Goal: Task Accomplishment & Management: Complete application form

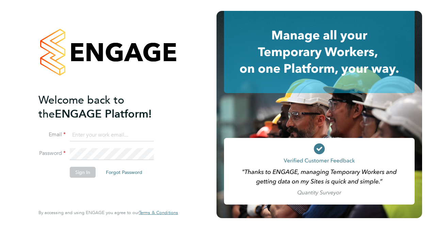
type input "wates@alliance-msp.co.uk"
click at [84, 170] on button "Sign In" at bounding box center [83, 172] width 26 height 11
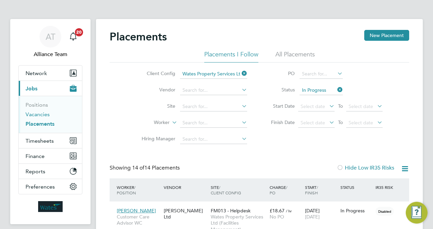
click at [42, 112] on link "Vacancies" at bounding box center [38, 114] width 24 height 6
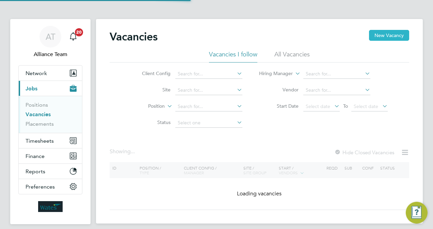
click at [390, 34] on button "New Vacancy" at bounding box center [389, 35] width 40 height 11
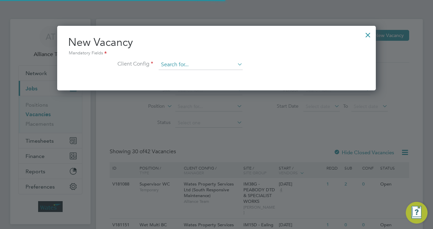
click at [210, 64] on input at bounding box center [200, 65] width 84 height 10
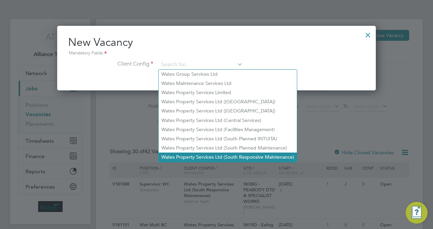
click at [254, 157] on li "Wates Property Services Ltd (South Responsive Maintenance)" at bounding box center [227, 157] width 138 height 9
type input "Wates Property Services Ltd (South Responsive Maintenance)"
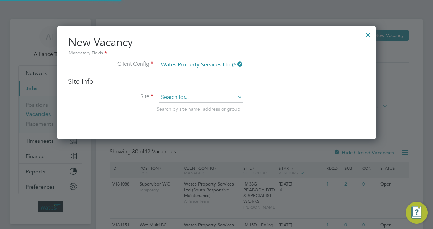
click at [193, 98] on input at bounding box center [200, 98] width 84 height 10
click at [195, 108] on li "IM90B - PA Housing DTD" at bounding box center [200, 106] width 84 height 9
type input "IM90B - PA Housing DTD"
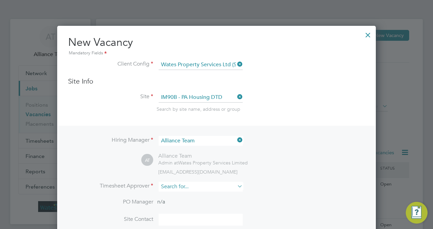
click at [181, 186] on input at bounding box center [200, 187] width 84 height 10
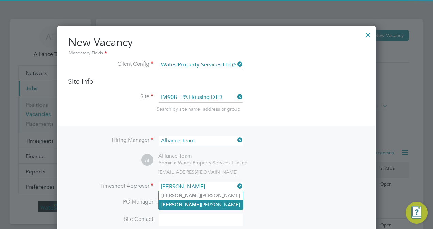
click at [192, 204] on li "Jamie Evenden" at bounding box center [200, 204] width 84 height 9
type input "Jamie Evenden"
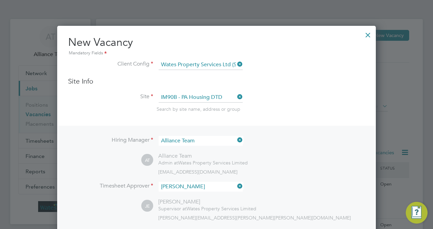
click at [276, 193] on li "Timesheet Approver Jamie Evenden" at bounding box center [216, 190] width 297 height 17
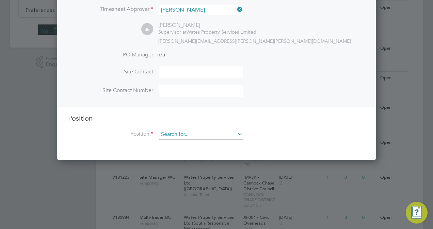
click at [185, 131] on input at bounding box center [200, 135] width 84 height 10
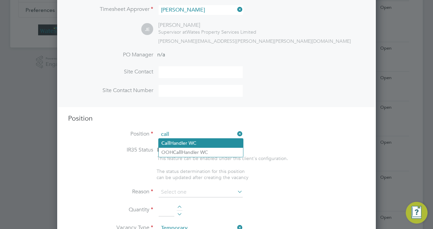
click at [193, 144] on li "Call Handler WC" at bounding box center [200, 143] width 84 height 9
type input "Call Handler WC"
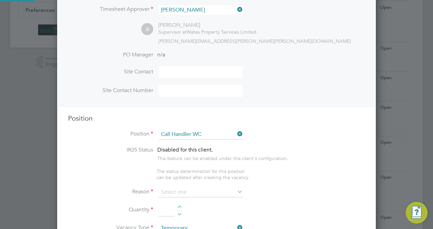
type textarea "Call handler"
click at [191, 194] on input at bounding box center [200, 192] width 84 height 10
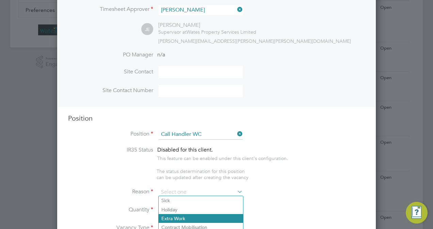
click at [190, 217] on li "Extra Work" at bounding box center [200, 218] width 84 height 9
type input "Extra Work"
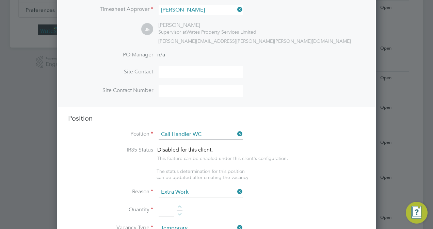
click at [180, 206] on div at bounding box center [180, 208] width 6 height 5
type input "2"
click at [320, 173] on ul "IR35 Status Disabled for this client. This feature can be enabled under this cl…" at bounding box center [216, 164] width 297 height 34
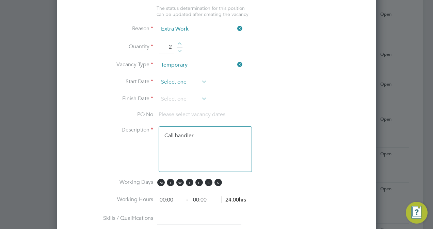
click at [179, 81] on input at bounding box center [182, 82] width 48 height 10
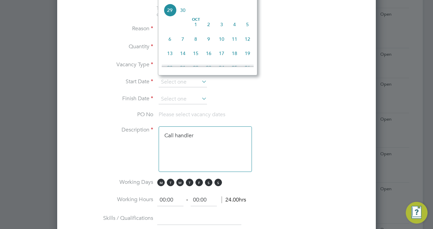
click at [301, 84] on li "Start Date" at bounding box center [216, 85] width 297 height 17
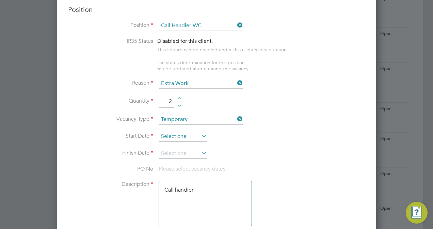
click at [190, 132] on input at bounding box center [182, 137] width 48 height 10
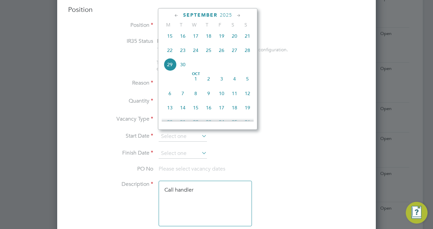
click at [172, 110] on span "13" at bounding box center [169, 107] width 13 height 13
type input "[DATE]"
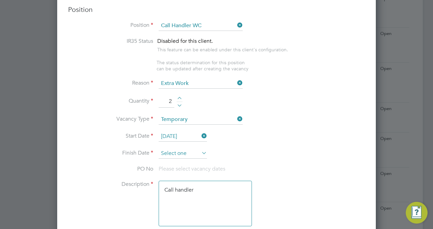
click at [178, 155] on input at bounding box center [182, 154] width 48 height 10
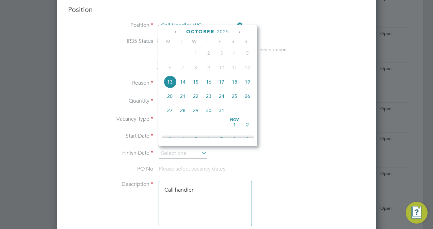
click at [237, 34] on icon at bounding box center [238, 32] width 6 height 7
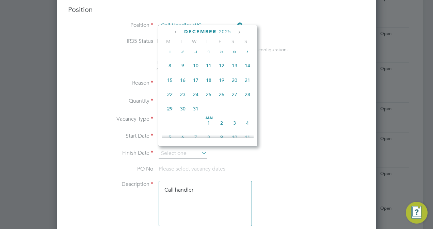
click at [237, 34] on icon at bounding box center [238, 32] width 6 height 7
click at [184, 85] on span "13" at bounding box center [182, 78] width 13 height 13
type input "[DATE]"
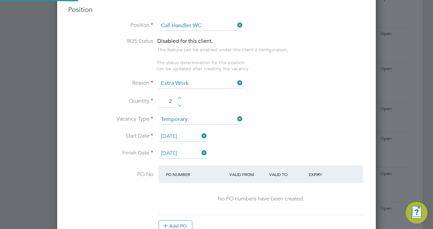
click at [298, 122] on li "Vacancy Type Temporary" at bounding box center [216, 123] width 297 height 17
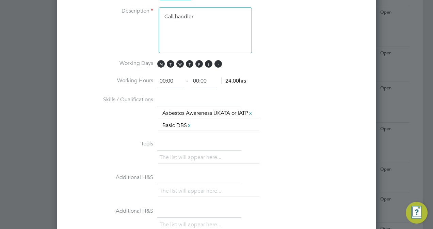
click at [218, 62] on span "S" at bounding box center [217, 63] width 7 height 7
click at [205, 62] on span "S" at bounding box center [208, 63] width 7 height 7
click at [165, 79] on input "00:00" at bounding box center [170, 81] width 26 height 12
type input "08:00"
click at [198, 81] on input "00:00" at bounding box center [203, 81] width 26 height 12
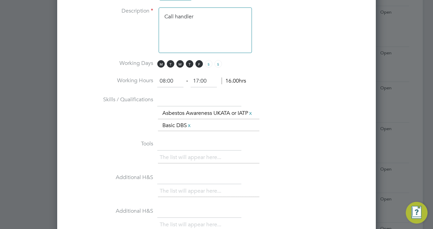
type input "17:00"
click at [281, 125] on div "The list will appear here... Asbestos Awareness UKATA or IATP x Basic DBS x" at bounding box center [261, 119] width 207 height 24
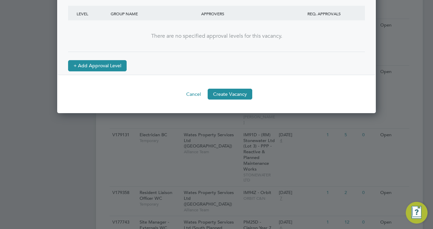
click at [105, 69] on button "+ Add Approval Level" at bounding box center [97, 65] width 59 height 11
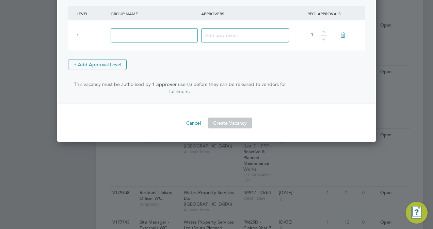
click at [154, 42] on input at bounding box center [154, 35] width 87 height 15
type input "Approve"
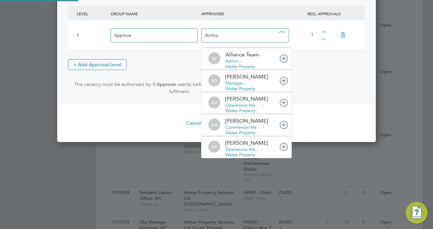
type input "Anthon"
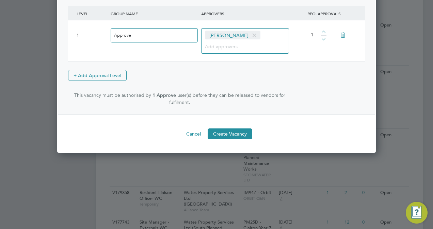
click at [235, 134] on button "Create Vacancy" at bounding box center [229, 134] width 45 height 11
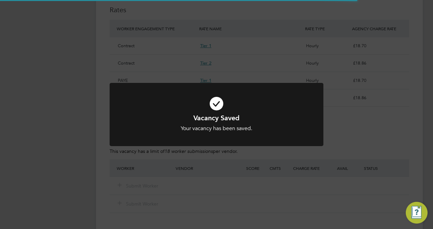
click at [407, 75] on div "Vacancy Saved Your vacancy has been saved. Cancel Okay" at bounding box center [216, 114] width 433 height 229
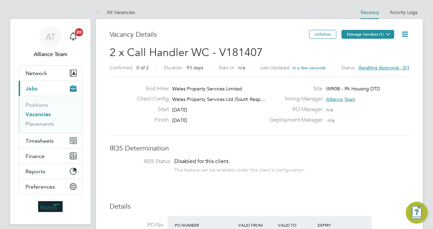
click at [369, 33] on button "Manage Vendors (1)" at bounding box center [367, 34] width 53 height 9
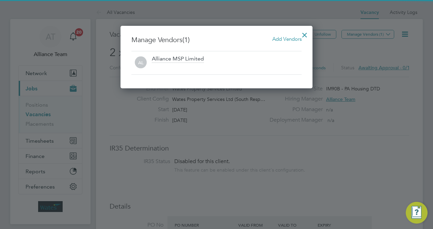
click at [294, 40] on span "Add Vendors" at bounding box center [286, 39] width 29 height 6
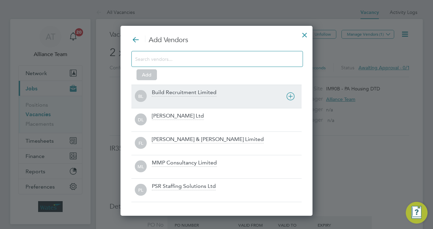
click at [190, 95] on div "Build Recruitment Limited" at bounding box center [184, 92] width 65 height 7
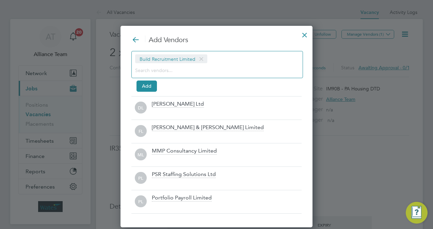
click at [176, 67] on input at bounding box center [211, 70] width 153 height 9
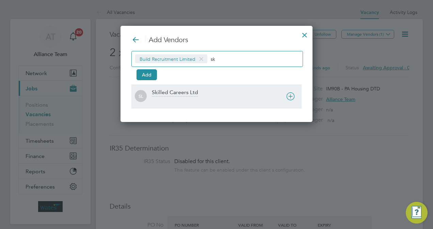
type input "sk"
click at [173, 93] on div "Skilled Careers Ltd" at bounding box center [175, 92] width 46 height 7
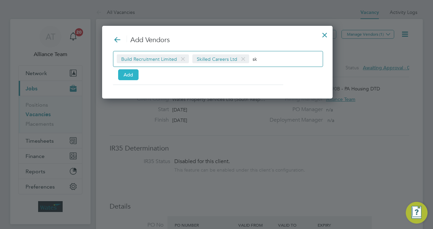
click at [128, 75] on button "Add" at bounding box center [128, 74] width 20 height 11
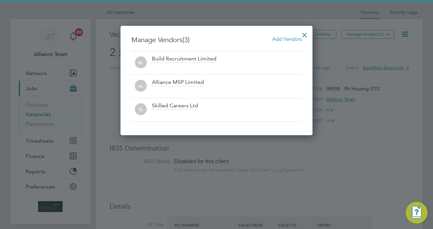
click at [309, 34] on div at bounding box center [304, 33] width 12 height 12
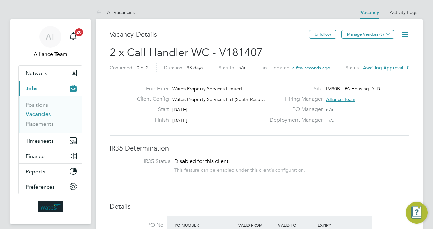
click at [40, 113] on link "Vacancies" at bounding box center [38, 114] width 25 height 6
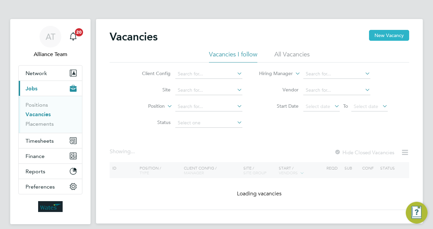
click at [397, 34] on button "New Vacancy" at bounding box center [389, 35] width 40 height 11
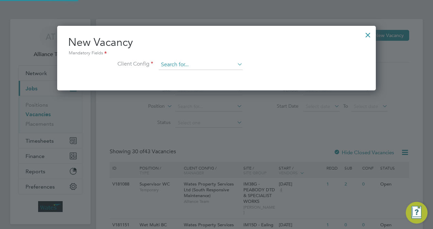
click at [211, 65] on input at bounding box center [200, 65] width 84 height 10
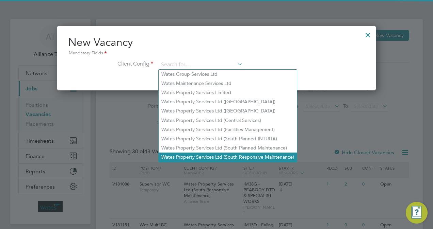
click at [232, 158] on li "Wates Property Services Ltd (South Responsive Maintenance)" at bounding box center [227, 157] width 138 height 9
type input "Wates Property Services Ltd (South Responsive Maintenance)"
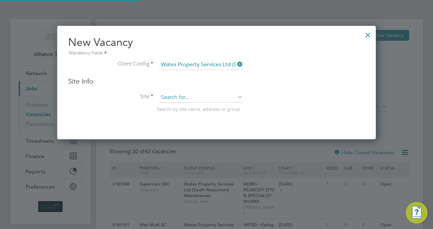
click at [188, 98] on input at bounding box center [200, 98] width 84 height 10
click at [224, 154] on li "XF088 - Lamb eth South - DTD & Disrepair" at bounding box center [229, 152] width 142 height 9
type input "XF088 - Lambeth South - DTD & Disrepair"
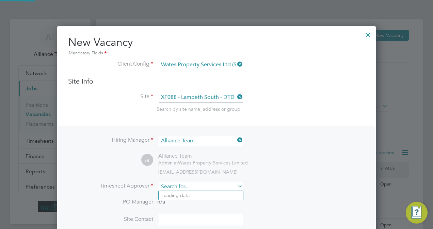
click at [183, 188] on input at bounding box center [200, 187] width 84 height 10
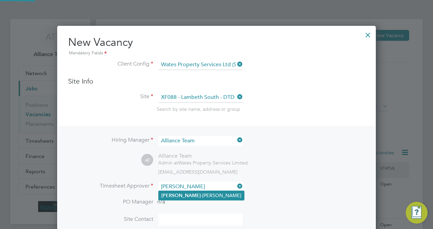
click at [190, 196] on li "Charlie -Rene Lewer" at bounding box center [200, 195] width 85 height 9
type input "[PERSON_NAME]"
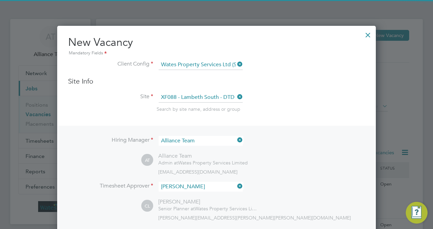
click at [297, 184] on li "Timesheet Approver Charlie-Rene Lewer" at bounding box center [216, 190] width 297 height 17
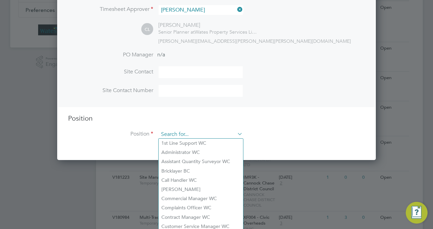
click at [172, 134] on input at bounding box center [200, 135] width 84 height 10
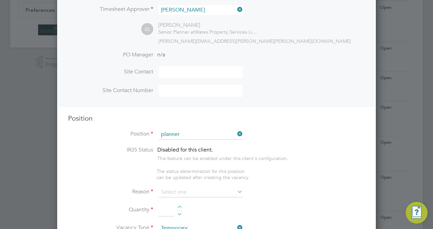
click at [184, 154] on li "Planner WC" at bounding box center [200, 152] width 85 height 9
type input "Planner WC"
type textarea "Planner"
click at [187, 190] on input at bounding box center [200, 192] width 84 height 10
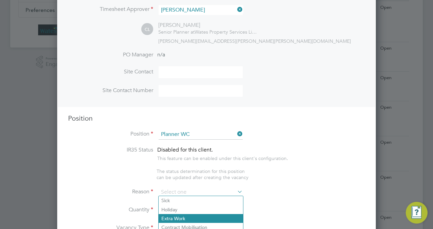
click at [185, 218] on li "Extra Work" at bounding box center [200, 218] width 84 height 9
type input "Extra Work"
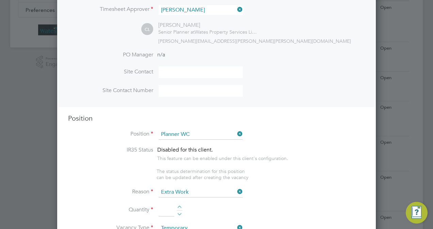
click at [181, 206] on div at bounding box center [180, 208] width 6 height 5
type input "1"
click at [321, 174] on ul "IR35 Status Disabled for this client. This feature can be enabled under this cl…" at bounding box center [216, 164] width 297 height 34
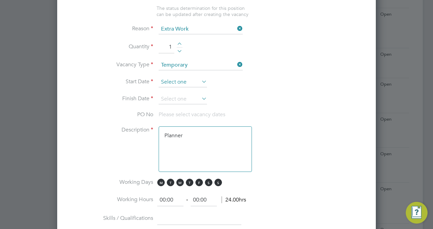
click at [190, 81] on input at bounding box center [182, 82] width 48 height 10
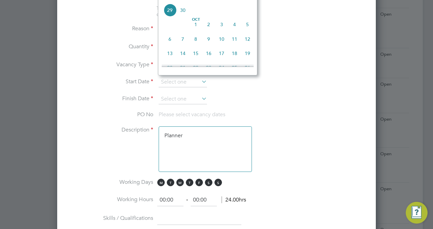
click at [167, 56] on span "13" at bounding box center [169, 53] width 13 height 13
type input "[DATE]"
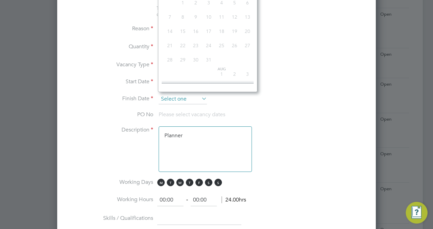
click at [186, 100] on input at bounding box center [182, 99] width 48 height 10
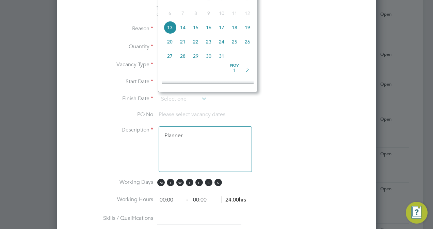
click at [321, 81] on li "Start Date 13 Oct 2025" at bounding box center [216, 85] width 297 height 17
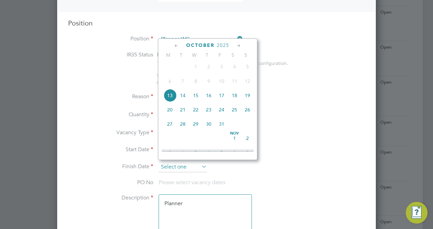
click at [187, 166] on input at bounding box center [182, 167] width 48 height 10
click at [239, 46] on icon at bounding box center [238, 45] width 6 height 7
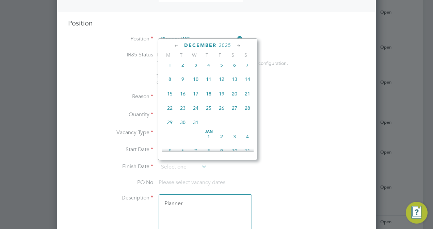
click at [239, 46] on icon at bounding box center [238, 45] width 6 height 7
click at [183, 99] on span "13" at bounding box center [182, 92] width 13 height 13
type input "[DATE]"
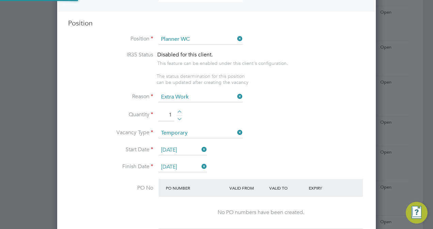
click at [305, 113] on li "Quantity 1" at bounding box center [216, 118] width 297 height 19
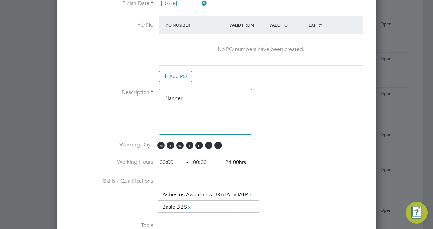
click at [215, 144] on span "S" at bounding box center [217, 145] width 7 height 7
click at [208, 144] on span "S" at bounding box center [208, 145] width 7 height 7
click at [165, 161] on input "00:00" at bounding box center [170, 163] width 26 height 12
type input "08:00"
click at [197, 161] on input "00:00" at bounding box center [203, 163] width 26 height 12
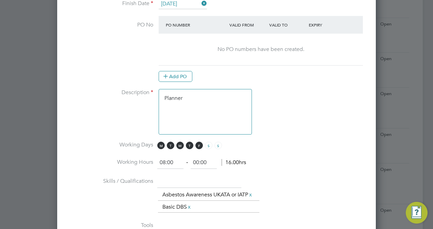
click at [198, 161] on input "00:00" at bounding box center [203, 163] width 26 height 12
type input "17:00"
click at [213, 90] on textarea "Planner" at bounding box center [204, 112] width 93 height 46
paste textarea "[GEOGRAPHIC_DATA], [STREET_ADDRESS]"
type textarea "Planner Lambeth Civic Centre, 6 Brixton Hill, Lambeth, SW2 1EG"
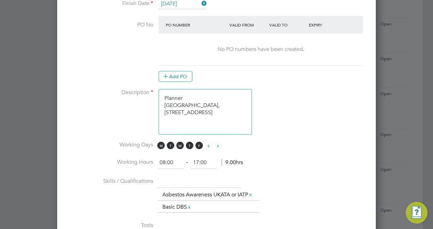
click at [289, 118] on li "Description Planner Lambeth Civic Centre, 6 Brixton Hill, Lambeth, SW2 1EG" at bounding box center [216, 115] width 297 height 52
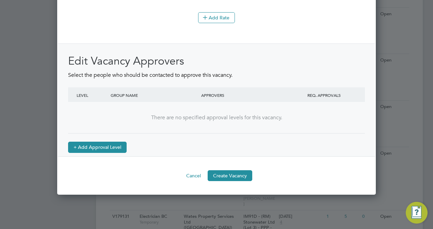
click at [88, 152] on button "+ Add Approval Level" at bounding box center [97, 147] width 59 height 11
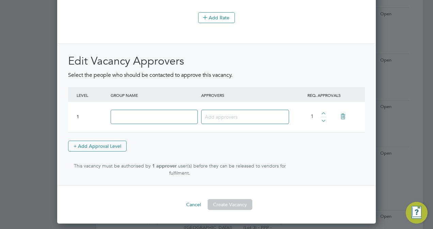
click at [151, 122] on input at bounding box center [154, 117] width 87 height 15
type input "Approve"
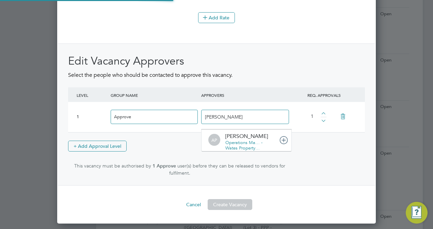
type input "Anthony"
click at [215, 129] on div "Anthony AP Anthony Percy Operations Ma… - Wates Property…" at bounding box center [244, 117] width 90 height 24
click at [230, 121] on input "Anthony" at bounding box center [226, 116] width 43 height 9
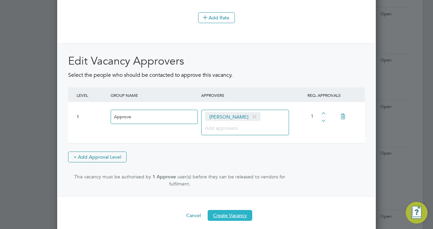
click at [230, 221] on button "Create Vacancy" at bounding box center [229, 215] width 45 height 11
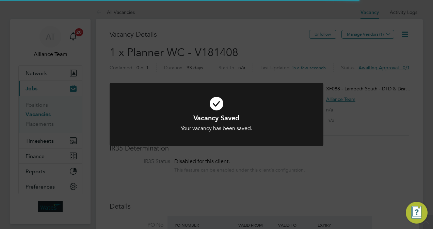
click at [263, 53] on div "Vacancy Saved Your vacancy has been saved. Cancel Okay" at bounding box center [216, 114] width 433 height 229
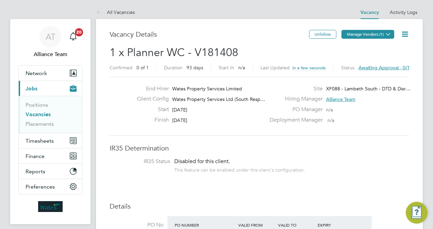
click at [362, 36] on button "Manage Vendors (1)" at bounding box center [367, 34] width 53 height 9
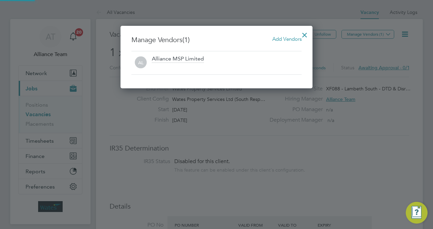
click at [293, 40] on span "Add Vendors" at bounding box center [286, 39] width 29 height 6
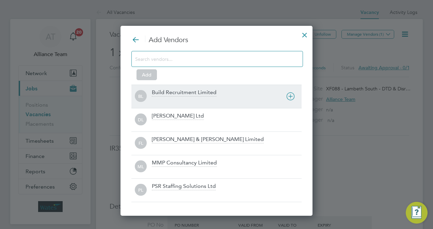
click at [213, 91] on div "Build Recruitment Limited" at bounding box center [184, 92] width 65 height 7
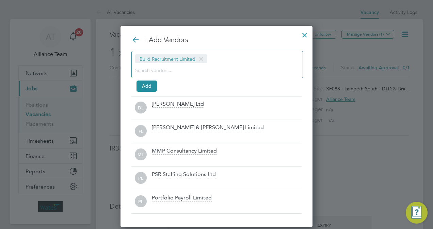
click at [194, 72] on input at bounding box center [211, 70] width 153 height 9
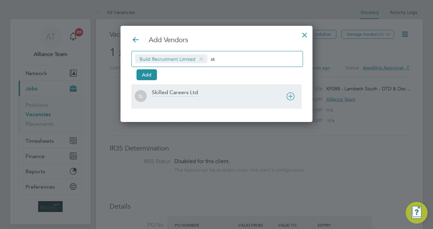
type input "sk"
click at [193, 92] on div "Skilled Careers Ltd" at bounding box center [175, 92] width 46 height 7
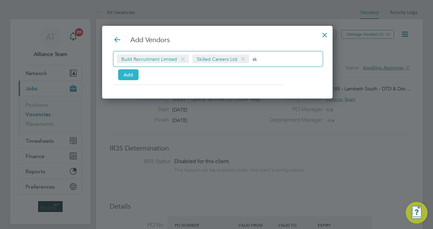
click at [127, 73] on button "Add" at bounding box center [128, 74] width 20 height 11
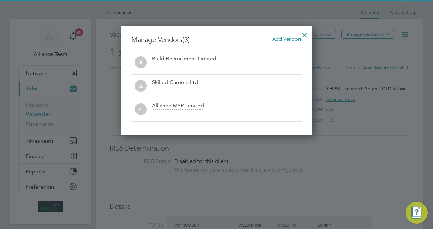
click at [305, 35] on div at bounding box center [304, 33] width 12 height 12
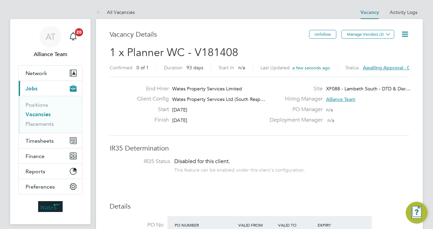
click at [37, 140] on span "Timesheets" at bounding box center [40, 141] width 28 height 6
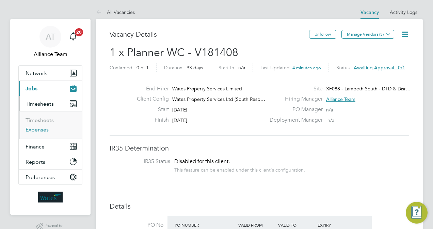
click at [43, 131] on link "Expenses" at bounding box center [37, 130] width 23 height 6
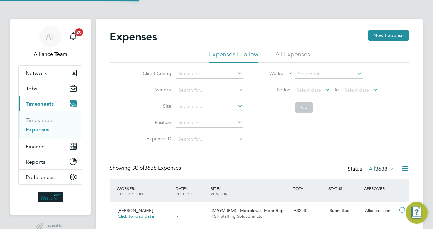
scroll to position [17, 59]
click at [294, 54] on li "All Expenses" at bounding box center [292, 56] width 35 height 12
click at [316, 74] on input at bounding box center [328, 74] width 67 height 10
click at [322, 101] on li "Tia Brand" at bounding box center [328, 101] width 67 height 9
type input "Tia Brand"
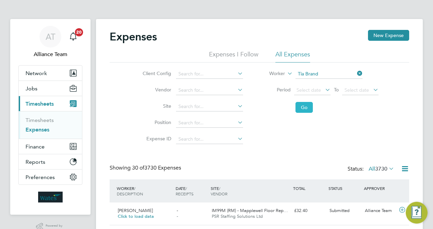
click at [307, 109] on button "Go" at bounding box center [303, 107] width 17 height 11
click at [261, 127] on div "Client Config Vendor Site Position Expense ID Worker Tia Brand Period Select da…" at bounding box center [259, 105] width 299 height 85
click at [40, 89] on button "Jobs" at bounding box center [50, 88] width 63 height 15
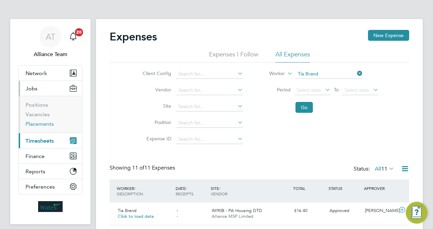
click at [44, 124] on link "Placements" at bounding box center [40, 124] width 28 height 6
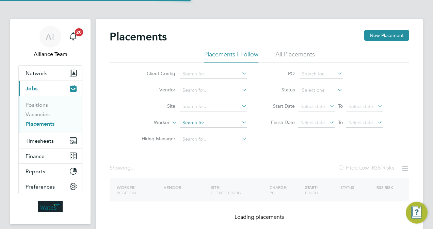
click at [202, 124] on input at bounding box center [213, 123] width 67 height 10
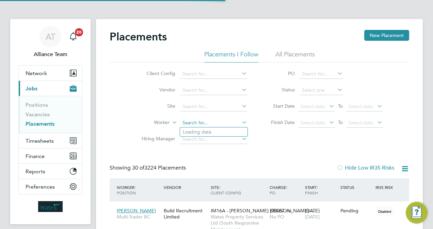
scroll to position [19, 47]
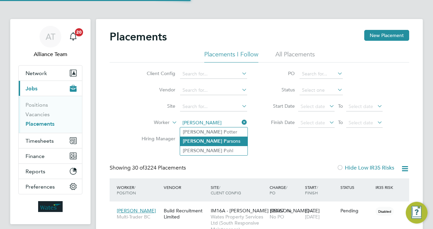
type input "michael par"
click at [216, 139] on input at bounding box center [213, 140] width 67 height 10
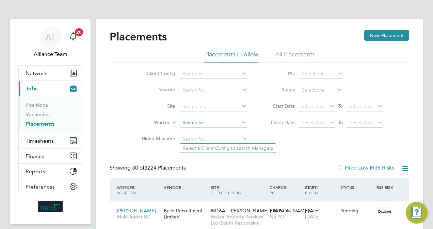
click at [208, 121] on input at bounding box center [213, 123] width 67 height 10
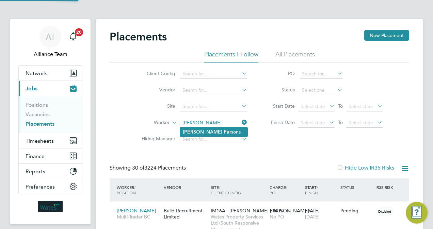
click at [218, 133] on li "Michael Par sons" at bounding box center [213, 132] width 67 height 9
type input "Michael Parsons"
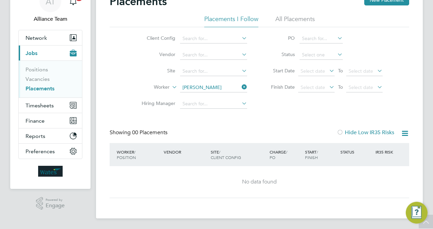
click at [311, 17] on li "All Placements" at bounding box center [294, 21] width 39 height 12
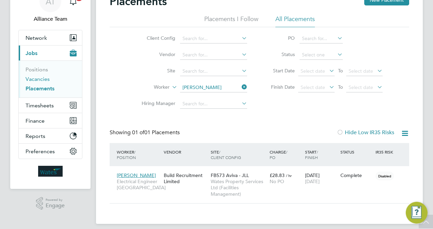
click at [35, 79] on link "Vacancies" at bounding box center [38, 79] width 24 height 6
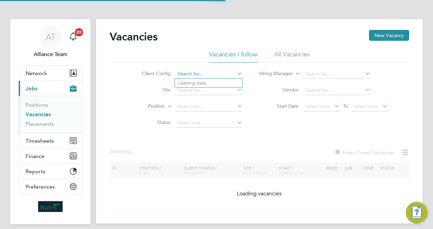
click at [200, 75] on input at bounding box center [208, 74] width 67 height 10
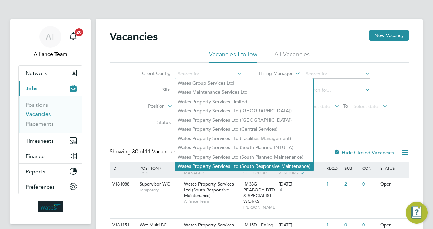
click at [249, 167] on li "Wates Property Services Ltd (South Responsive Maintenance)" at bounding box center [244, 166] width 138 height 9
type input "Wates Property Services Ltd (South Responsive Maintenance)"
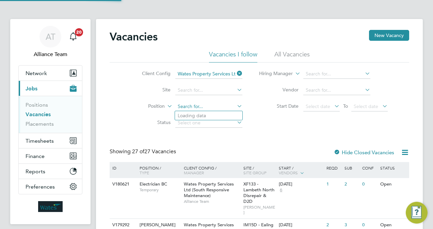
click at [192, 107] on input at bounding box center [208, 107] width 67 height 10
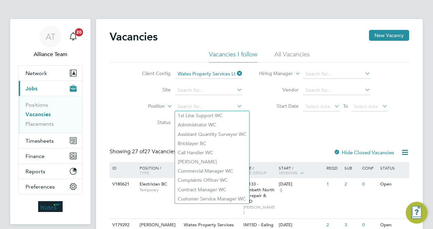
click at [157, 130] on li "Status" at bounding box center [187, 123] width 128 height 16
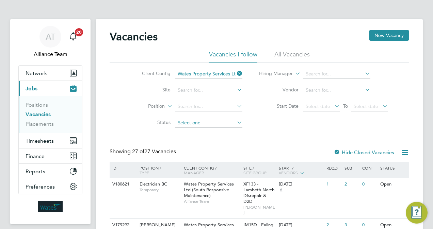
click at [193, 122] on input at bounding box center [208, 123] width 67 height 10
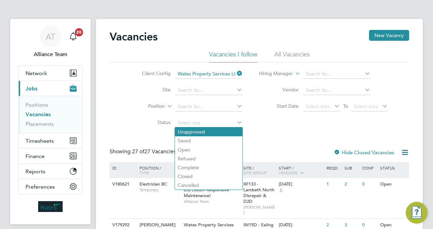
click at [194, 133] on li "Unapproved" at bounding box center [208, 132] width 67 height 9
type input "Unapproved"
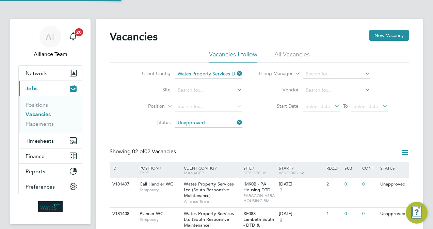
click at [261, 133] on div "Vacancies New Vacancy Vacancies I follow All Vacancies Client Config Wates Prop…" at bounding box center [259, 139] width 299 height 219
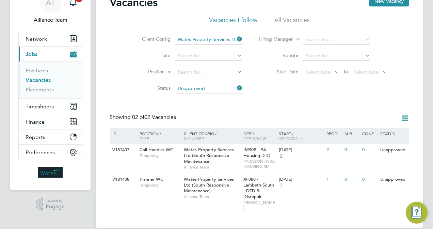
scroll to position [38, 0]
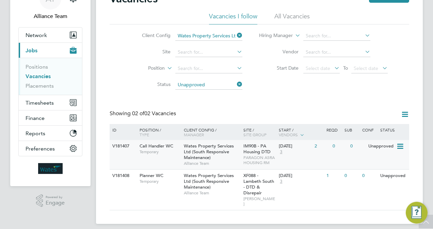
click at [264, 152] on span "IM90B - PA Housing DTD" at bounding box center [256, 149] width 27 height 12
click at [190, 185] on span "Wates Property Services Ltd (South Responsive Maintenance)" at bounding box center [209, 181] width 50 height 17
click at [180, 154] on span "Temporary" at bounding box center [159, 151] width 41 height 5
click at [188, 183] on span "Wates Property Services Ltd (South Responsive Maintenance)" at bounding box center [209, 181] width 50 height 17
click at [41, 85] on link "Placements" at bounding box center [40, 86] width 28 height 6
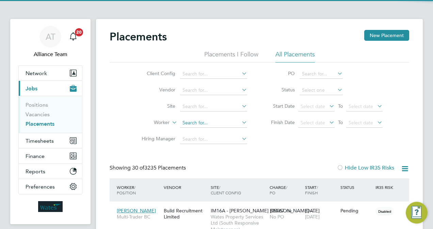
scroll to position [3, 3]
click at [201, 125] on input at bounding box center [213, 123] width 67 height 10
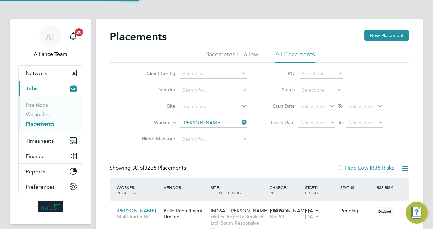
click at [230, 143] on li "Peter Far rell" at bounding box center [213, 141] width 67 height 9
type input "Peter Farrell"
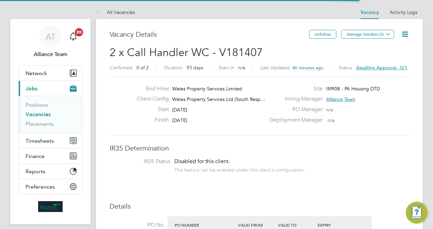
click at [406, 33] on icon at bounding box center [404, 34] width 9 height 9
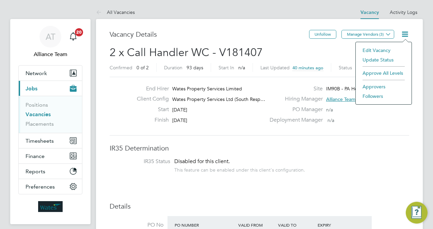
click at [374, 50] on li "Edit Vacancy" at bounding box center [383, 51] width 49 height 10
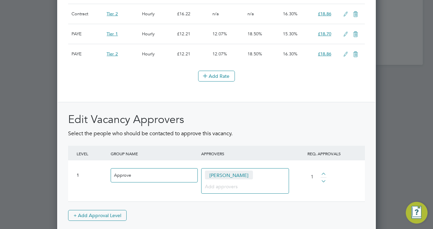
scroll to position [925, 0]
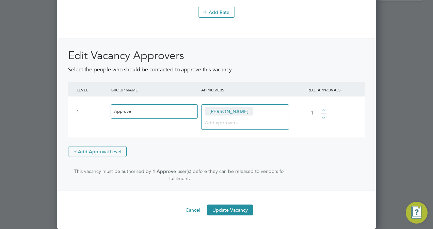
click at [253, 116] on div "Anthony Percy" at bounding box center [245, 117] width 88 height 26
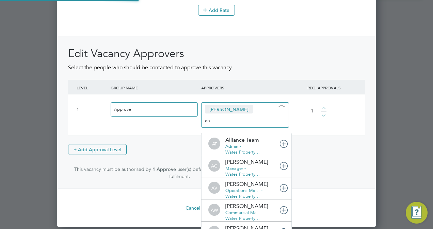
type input "a"
type input "steve"
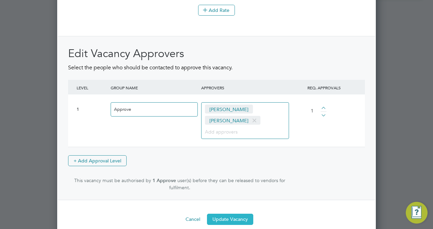
click at [237, 222] on button "Update Vacancy" at bounding box center [230, 219] width 46 height 11
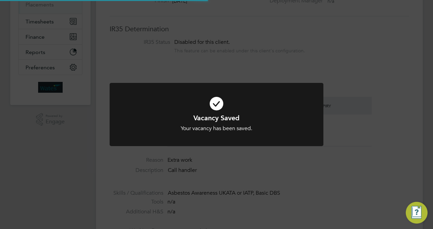
click at [399, 137] on div "Vacancy Saved Your vacancy has been saved. Cancel Okay" at bounding box center [216, 114] width 433 height 229
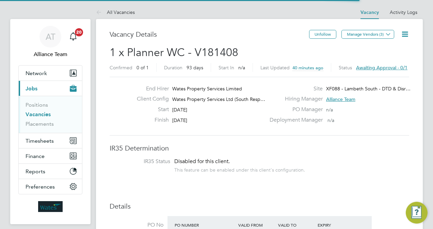
click at [405, 34] on icon at bounding box center [404, 34] width 9 height 9
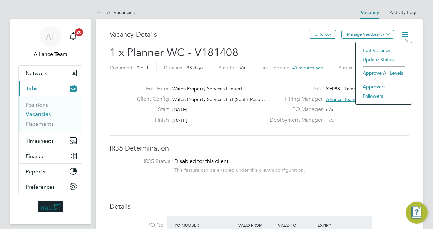
click at [373, 50] on li "Edit Vacancy" at bounding box center [383, 51] width 49 height 10
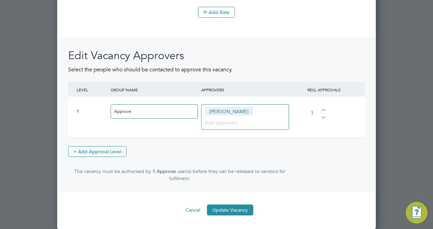
scroll to position [925, 0]
click at [243, 126] on input at bounding box center [242, 122] width 75 height 9
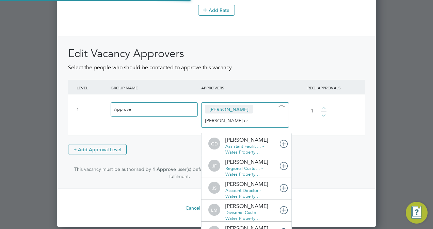
type input "steve coo"
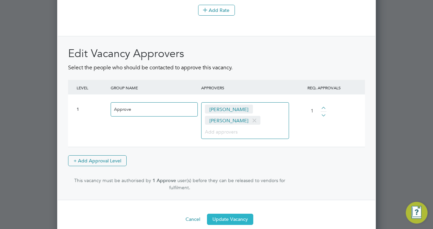
click at [230, 225] on button "Update Vacancy" at bounding box center [230, 219] width 46 height 11
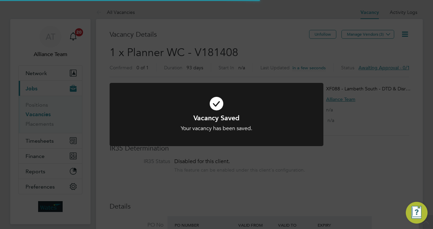
click at [401, 102] on div "Vacancy Saved Your vacancy has been saved. Cancel Okay" at bounding box center [216, 114] width 433 height 229
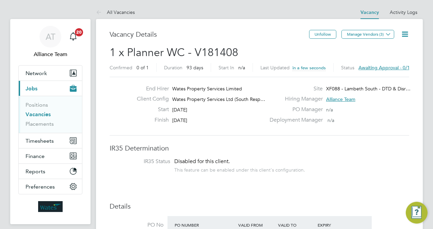
click at [403, 34] on icon at bounding box center [404, 34] width 9 height 9
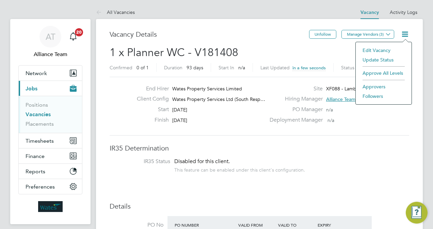
click at [371, 97] on li "Followers" at bounding box center [383, 96] width 49 height 10
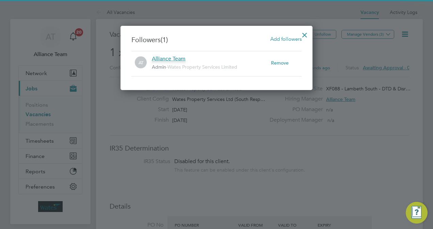
click at [279, 37] on span "Add followers" at bounding box center [285, 39] width 31 height 6
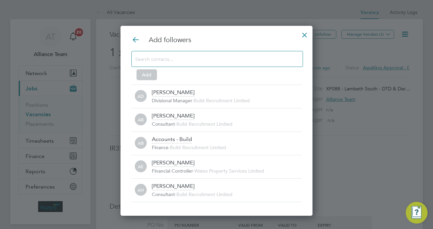
click at [206, 63] on input at bounding box center [211, 58] width 153 height 9
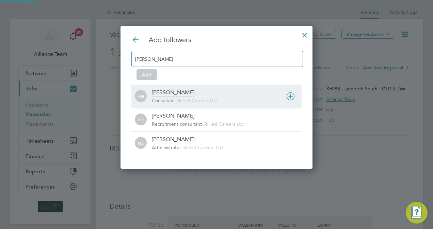
type input "holly"
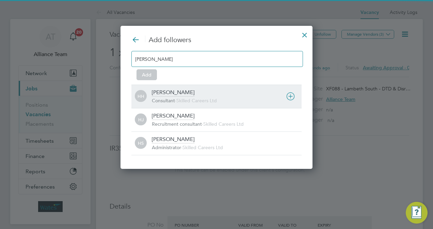
click at [161, 90] on div "Holly Hammatt" at bounding box center [173, 92] width 43 height 7
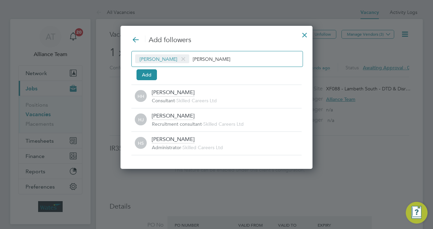
click at [212, 54] on input "holly" at bounding box center [214, 58] width 43 height 9
type input "h"
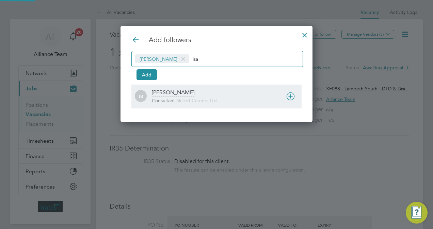
type input "isa"
click at [193, 94] on div "Isabelle Blackhall" at bounding box center [173, 92] width 43 height 7
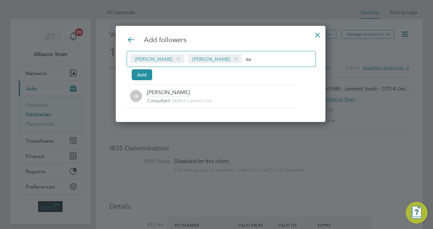
click at [271, 63] on div "Holly Hammatt Isabelle Blackhall isa" at bounding box center [221, 59] width 189 height 16
type input "i"
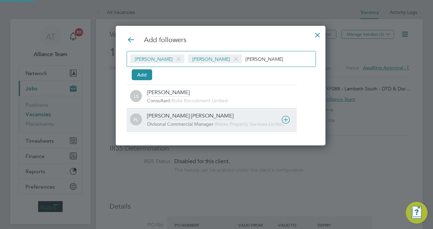
type input "leah"
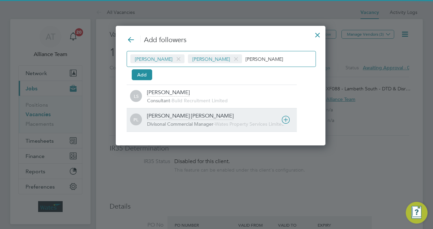
click at [175, 119] on div "Phil Leah Divisonal Commercial Manager - Wates Property Services Limited" at bounding box center [222, 120] width 150 height 15
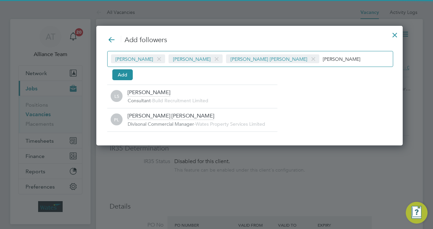
click at [308, 60] on span at bounding box center [313, 59] width 10 height 13
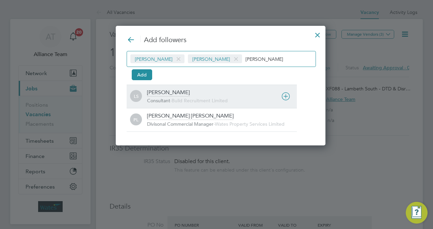
click at [177, 91] on div "Leah Seber Consultant - Build Recruitment Limited" at bounding box center [222, 96] width 150 height 15
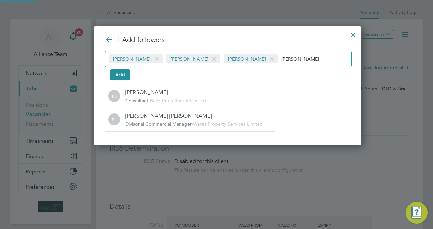
click at [287, 64] on div "Holly Hammatt Isabelle Blackhall Leah Seber leah" at bounding box center [228, 59] width 247 height 16
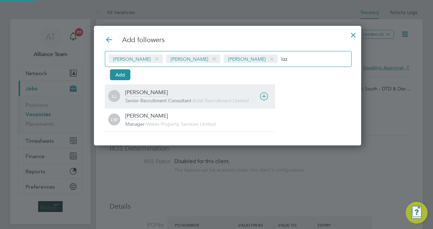
type input "lizz"
click at [167, 96] on div "Lizzie Lee Senior Recruitment Consultant - Build Recruitment Limited" at bounding box center [200, 96] width 150 height 15
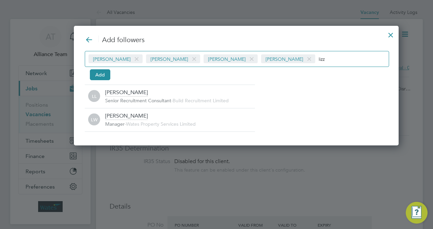
click at [92, 66] on div "Holly Hammatt Isabelle Blackhall Leah Seber Lizzie Lee lizz" at bounding box center [237, 59] width 304 height 16
click at [100, 74] on button "Add" at bounding box center [100, 74] width 20 height 11
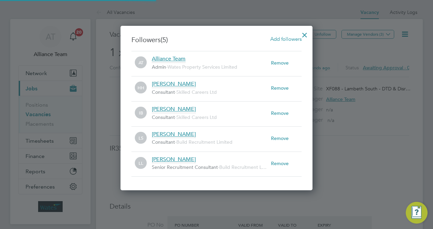
click at [304, 37] on div at bounding box center [304, 33] width 12 height 12
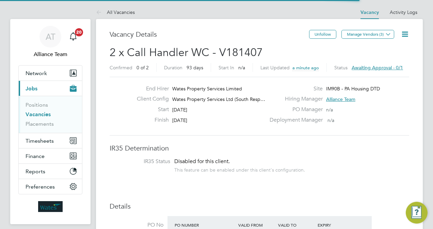
click at [407, 33] on icon at bounding box center [404, 34] width 9 height 9
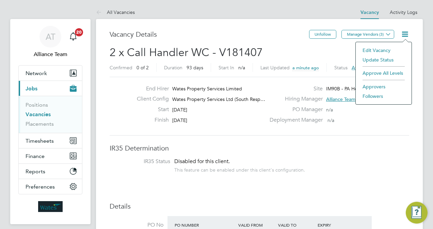
click at [374, 97] on li "Followers" at bounding box center [383, 96] width 49 height 10
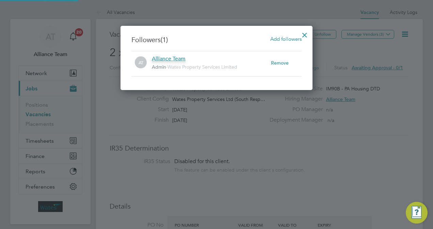
scroll to position [7, 119]
click at [293, 39] on span "Add followers" at bounding box center [285, 39] width 31 height 6
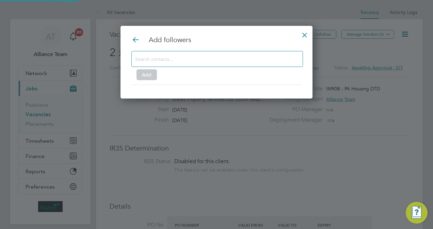
scroll to position [189, 192]
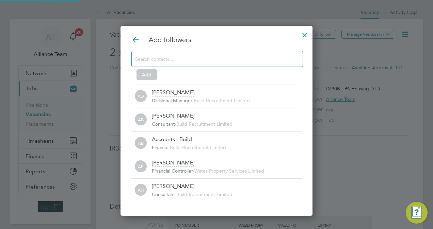
click at [184, 54] on input at bounding box center [211, 58] width 153 height 9
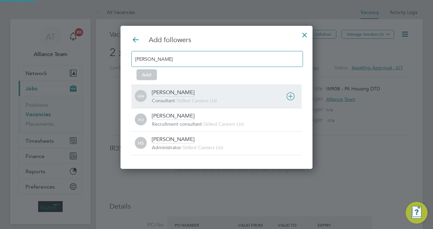
type input "[PERSON_NAME]"
click at [178, 91] on div "[PERSON_NAME]" at bounding box center [173, 92] width 43 height 7
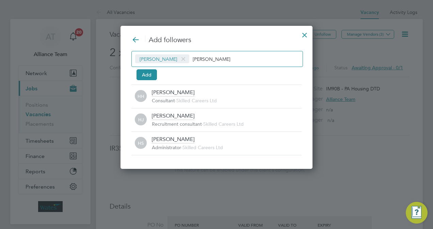
click at [220, 51] on div "[PERSON_NAME] [PERSON_NAME]" at bounding box center [216, 59] width 171 height 16
type input "h"
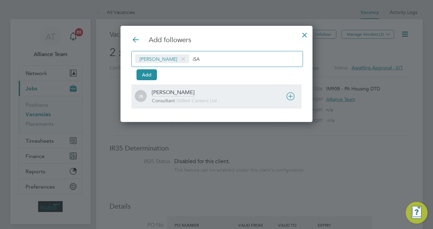
type input "iSA"
click at [174, 100] on span "Consultant" at bounding box center [163, 101] width 23 height 6
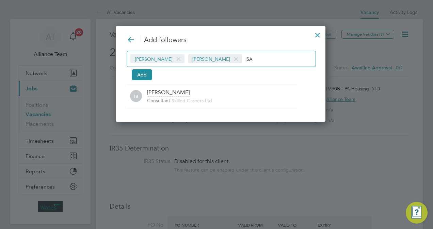
click at [263, 61] on input "iSA" at bounding box center [266, 58] width 43 height 9
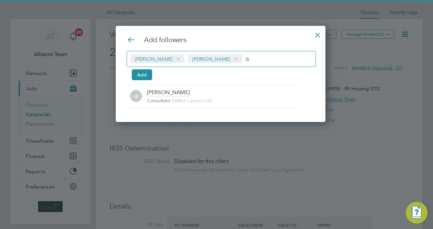
type input "i"
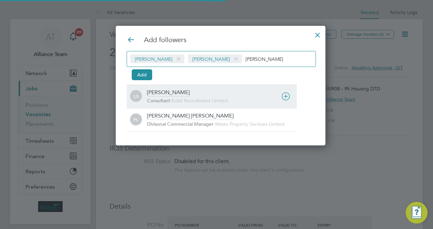
type input "Leah"
click at [196, 98] on span "Build Recruitment Limited" at bounding box center [199, 101] width 56 height 6
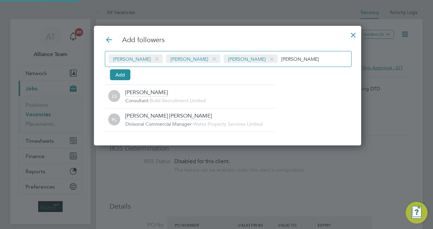
click at [281, 62] on input "Leah" at bounding box center [302, 58] width 43 height 9
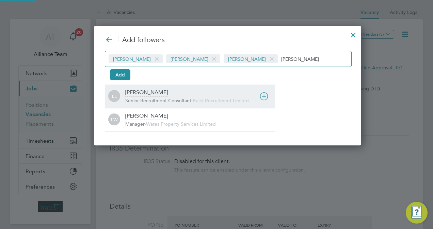
type input "Lizzie"
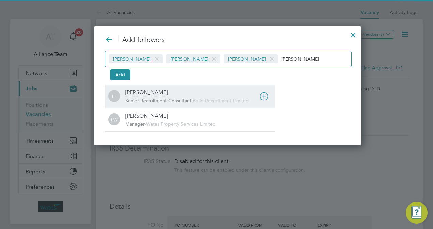
click at [180, 85] on div "LL Lizzie Lee Senior Recruitment Consultant - Build Recruitment Limited" at bounding box center [190, 96] width 170 height 23
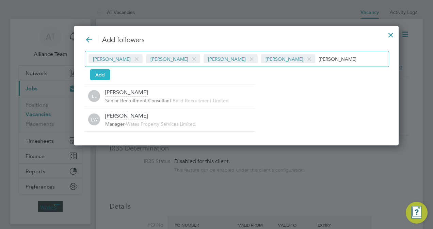
click at [96, 70] on button "Add" at bounding box center [100, 74] width 20 height 11
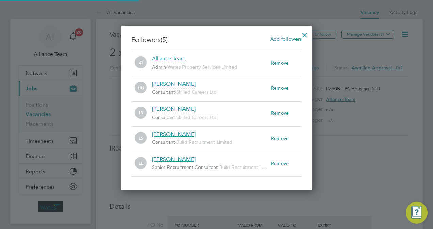
click at [305, 34] on div at bounding box center [304, 33] width 12 height 12
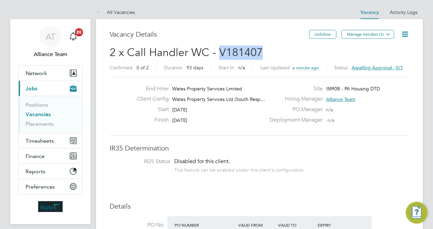
drag, startPoint x: 266, startPoint y: 52, endPoint x: 220, endPoint y: 54, distance: 46.3
click at [220, 54] on h2 "2 x Call Handler WC - V181407 Confirmed 0 of 2 Duration 93 days Start In n/a La…" at bounding box center [259, 60] width 299 height 29
copy span "V181407"
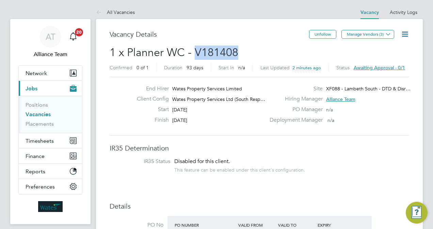
drag, startPoint x: 249, startPoint y: 53, endPoint x: 197, endPoint y: 52, distance: 52.4
click at [197, 52] on h2 "1 x Planner WC - V181408 Confirmed 0 of 1 Duration 93 days Start In n/a Last Up…" at bounding box center [259, 60] width 299 height 29
copy span "V181408"
click at [33, 115] on link "Vacancies" at bounding box center [38, 114] width 25 height 6
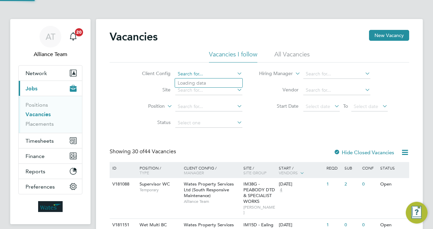
click at [203, 71] on input at bounding box center [208, 74] width 67 height 10
click at [270, 162] on li "Wates Property Services Ltd (South Responsive Maintenance)" at bounding box center [244, 166] width 138 height 9
type input "Wates Property Services Ltd (South Responsive Maintenance)"
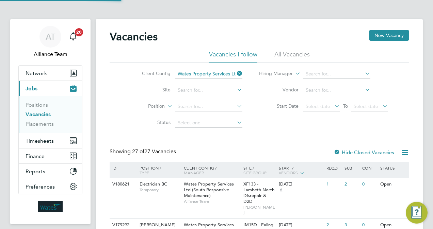
click at [235, 73] on icon at bounding box center [235, 74] width 0 height 10
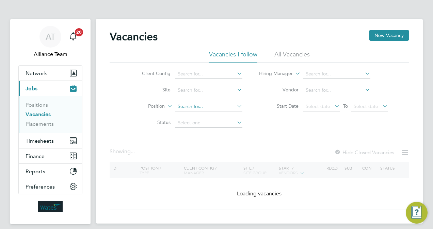
click at [198, 110] on input at bounding box center [208, 107] width 67 height 10
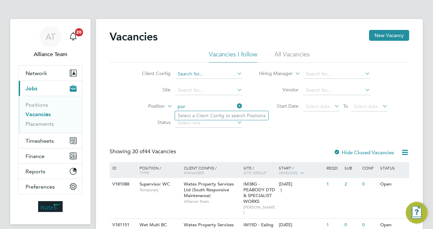
type input "pur"
click at [211, 71] on input at bounding box center [208, 74] width 67 height 10
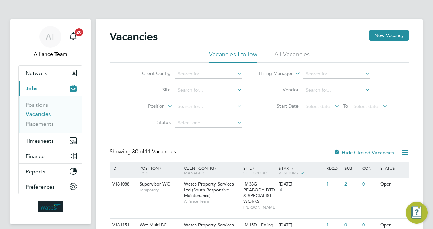
click at [199, 69] on li "Client Config" at bounding box center [187, 74] width 128 height 16
click at [201, 71] on input at bounding box center [208, 74] width 67 height 10
click at [235, 74] on icon at bounding box center [235, 74] width 0 height 10
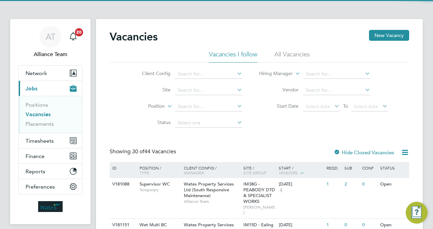
click at [273, 114] on li "Start Date Select date To Select date" at bounding box center [323, 107] width 145 height 16
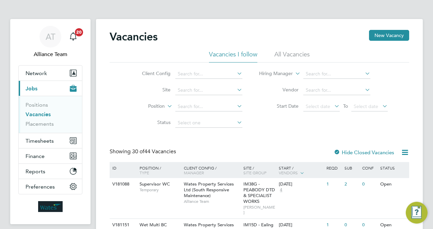
click at [290, 53] on li "All Vacancies" at bounding box center [291, 56] width 35 height 12
click at [203, 72] on input at bounding box center [208, 74] width 67 height 10
click at [227, 50] on div "Vacancies New Vacancy" at bounding box center [259, 40] width 299 height 20
click at [229, 53] on li "Vacancies I follow" at bounding box center [233, 56] width 48 height 12
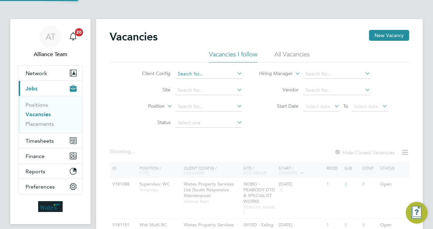
click at [212, 74] on input at bounding box center [208, 74] width 67 height 10
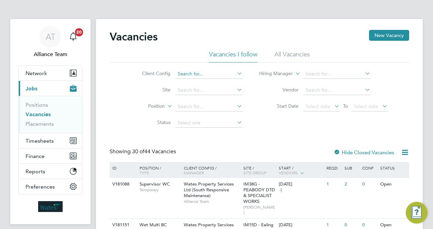
type input "p"
type input "cen"
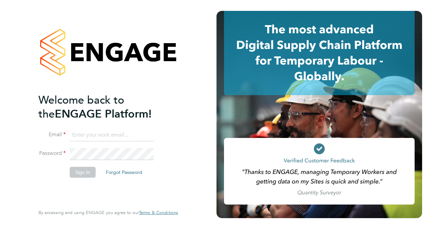
type input "[PERSON_NAME][EMAIL_ADDRESS][PERSON_NAME][DOMAIN_NAME]"
click at [81, 170] on button "Sign In" at bounding box center [83, 172] width 26 height 11
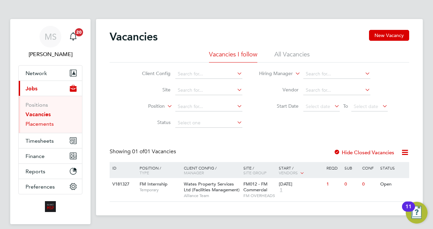
click at [40, 126] on link "Placements" at bounding box center [40, 124] width 28 height 6
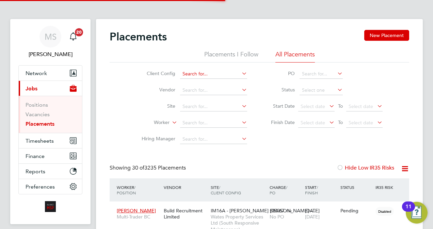
click at [215, 70] on input at bounding box center [213, 74] width 67 height 10
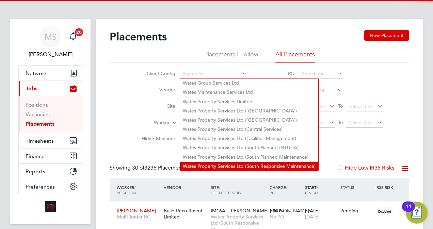
click at [285, 163] on li "Wates Property Services Ltd (South Responsive Maintenance)" at bounding box center [249, 166] width 138 height 9
type input "Wates Property Services Ltd (South Responsive Maintenance)"
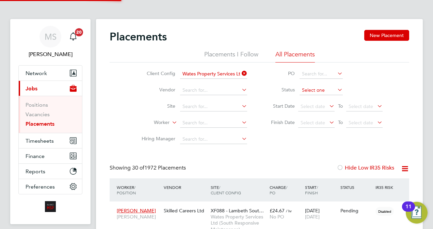
click at [320, 90] on input at bounding box center [320, 91] width 43 height 10
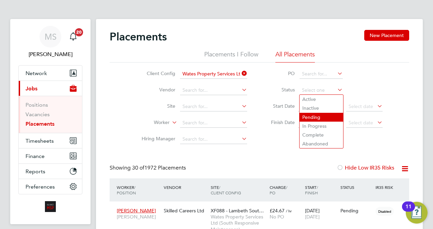
click at [318, 116] on li "Pending" at bounding box center [321, 117] width 44 height 9
type input "Pending"
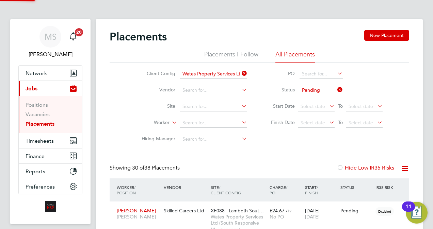
click at [131, 107] on li "Site" at bounding box center [192, 107] width 128 height 16
click at [408, 170] on icon at bounding box center [404, 169] width 9 height 9
click at [380, 185] on li "Download Placements Report" at bounding box center [371, 185] width 72 height 10
click at [200, 124] on input at bounding box center [213, 123] width 67 height 10
click at [207, 129] on li "Nike Watendost" at bounding box center [213, 132] width 67 height 9
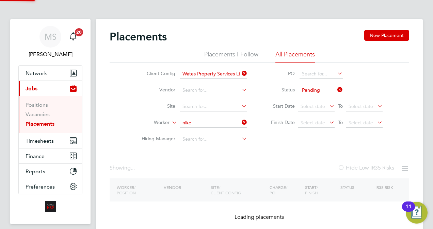
type input "Nike Watendost"
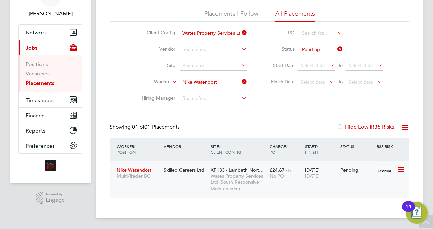
click at [295, 167] on div "£24.67 / hr No PO" at bounding box center [285, 173] width 35 height 19
click at [226, 81] on ul "Client Config Wates Property Services Ltd (South Responsive Maintenance) Vendor…" at bounding box center [192, 66] width 128 height 82
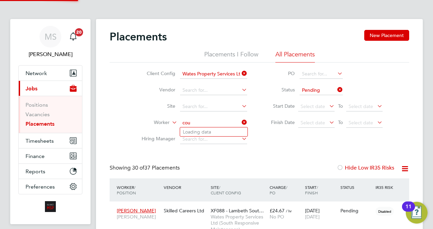
scroll to position [3, 3]
click at [210, 131] on li "Cou rtney Eves" at bounding box center [213, 132] width 67 height 9
type input "Courtney Eves"
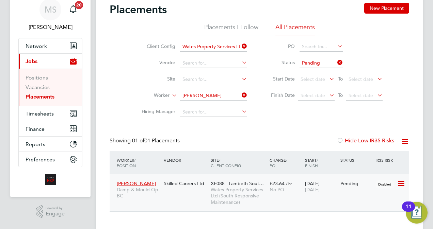
click at [282, 197] on div "Courtney Eves Damp & Mould Op BC Skilled Careers Ltd XF088 - Lambeth Sout… Wate…" at bounding box center [259, 192] width 299 height 37
click at [277, 191] on span "No PO" at bounding box center [276, 190] width 15 height 6
click at [223, 95] on input at bounding box center [213, 96] width 67 height 10
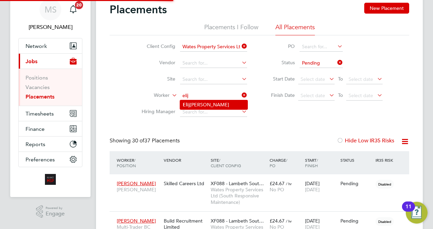
click at [218, 104] on li "Elij ah Fenton" at bounding box center [213, 104] width 67 height 9
type input "Elijah Fenton"
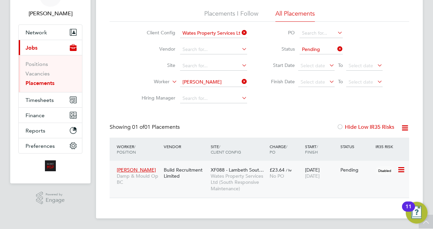
click at [307, 181] on div "29 Sep 2025 26 Dec 2025" at bounding box center [320, 173] width 35 height 19
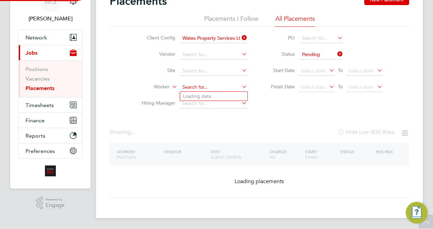
click at [218, 80] on li "Worker" at bounding box center [192, 87] width 128 height 16
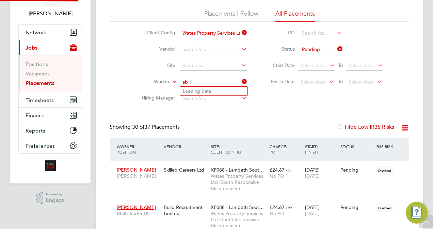
scroll to position [3, 3]
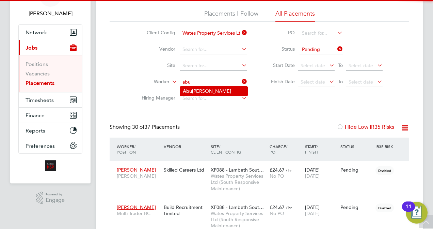
click at [218, 92] on li "Abu bakar Alese" at bounding box center [213, 91] width 67 height 9
type input "Abubakar Alese"
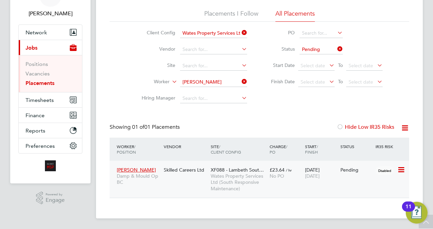
click at [400, 169] on icon at bounding box center [400, 170] width 7 height 8
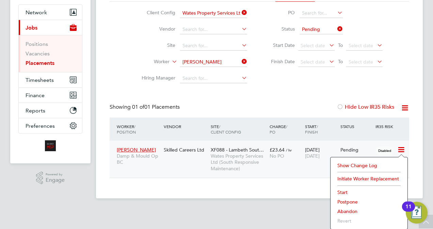
click at [348, 213] on li "Abandon" at bounding box center [369, 212] width 70 height 10
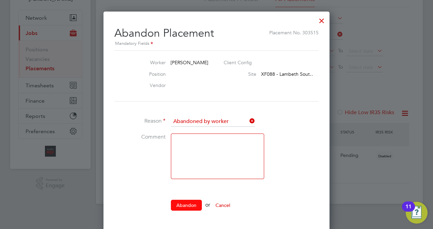
click at [188, 207] on button "Abandon" at bounding box center [186, 205] width 31 height 11
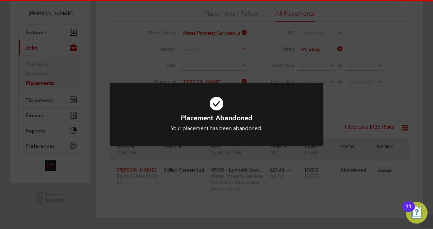
click at [333, 109] on div "Placement Abandoned Your placement has been abandoned. Cancel Okay" at bounding box center [216, 114] width 433 height 229
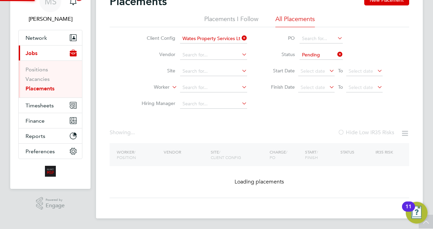
click at [220, 80] on li "Worker" at bounding box center [192, 88] width 128 height 16
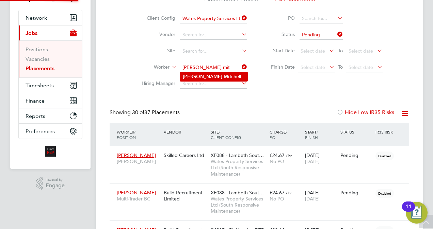
click at [219, 78] on li "Michael Mit chell" at bounding box center [213, 76] width 67 height 9
type input "Michael Mitchell"
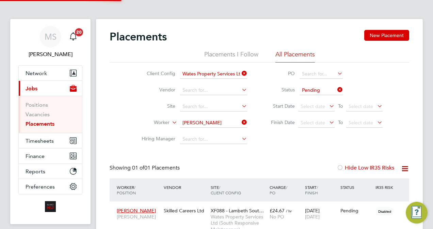
click at [273, 143] on div "Client Config Wates Property Services Ltd (South Responsive Maintenance) Vendor…" at bounding box center [259, 105] width 299 height 85
click at [344, 209] on div "Pending" at bounding box center [356, 211] width 32 height 6
click at [224, 122] on input at bounding box center [213, 123] width 67 height 10
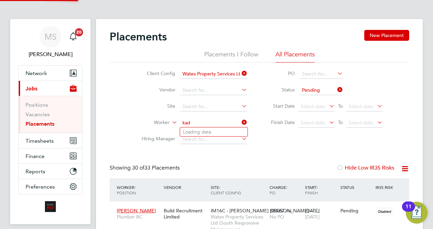
scroll to position [19, 47]
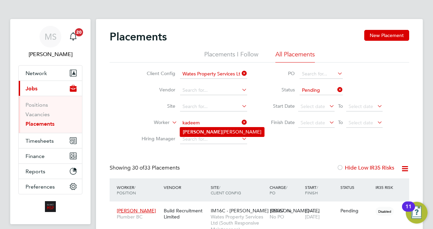
click at [220, 134] on li "Kadeem Osei-Wusu" at bounding box center [222, 132] width 84 height 9
type input "Kadeem Osei-Wusu"
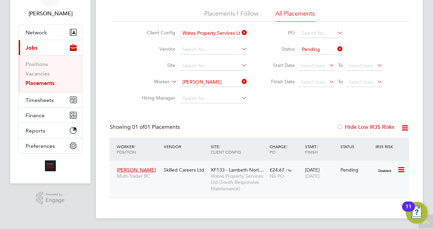
click at [402, 169] on icon at bounding box center [400, 170] width 7 height 8
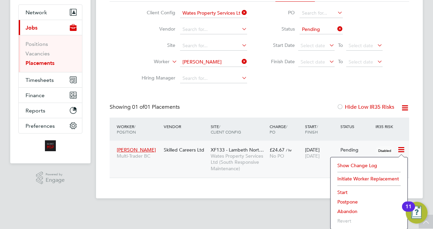
click at [346, 211] on li "Abandon" at bounding box center [369, 212] width 70 height 10
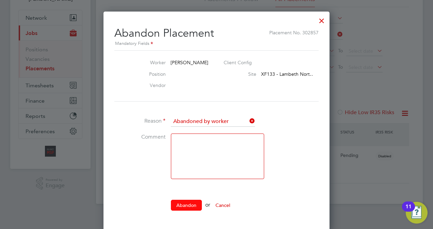
click at [184, 207] on button "Abandon" at bounding box center [186, 205] width 31 height 11
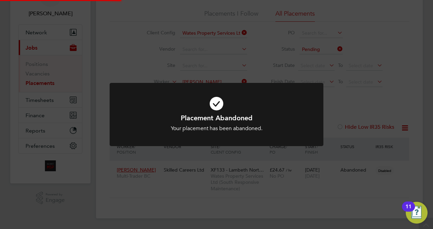
click at [370, 98] on div "Placement Abandoned Your placement has been abandoned. Cancel Okay" at bounding box center [216, 114] width 433 height 229
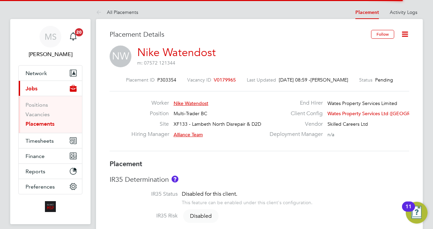
click at [404, 35] on icon at bounding box center [404, 34] width 9 height 9
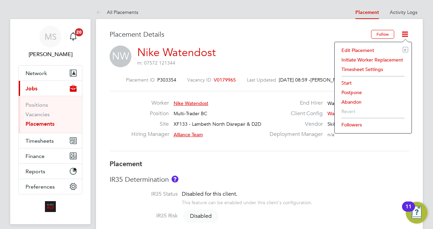
click at [361, 52] on li "Edit Placement e" at bounding box center [373, 51] width 70 height 10
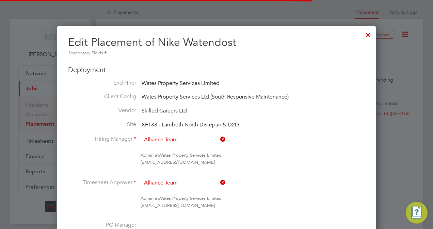
scroll to position [3, 3]
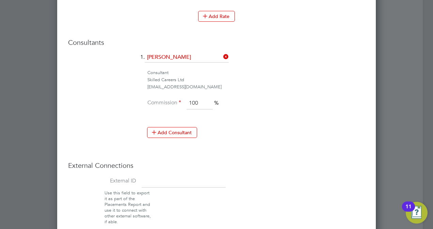
click at [168, 176] on input at bounding box center [183, 182] width 84 height 12
paste input "08233"
type input "08233"
click at [262, 176] on li "External ID 08233" at bounding box center [216, 183] width 297 height 15
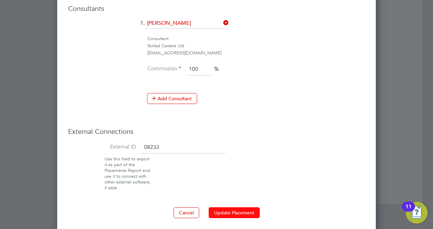
click at [241, 208] on button "Update Placement" at bounding box center [233, 212] width 51 height 11
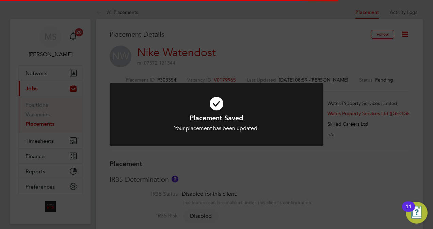
click at [407, 99] on div "Placement Saved Your placement has been updated. Cancel Okay" at bounding box center [216, 114] width 433 height 229
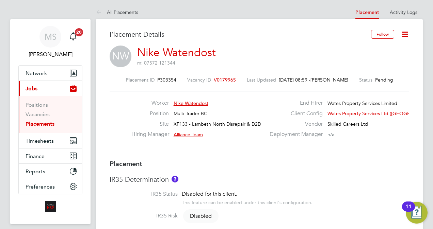
click at [408, 36] on icon at bounding box center [404, 34] width 9 height 9
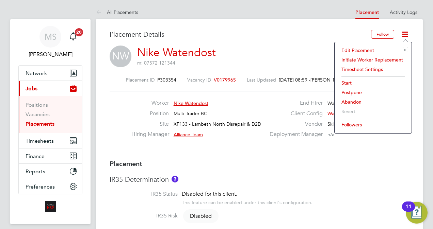
click at [349, 79] on li "Start" at bounding box center [373, 83] width 70 height 10
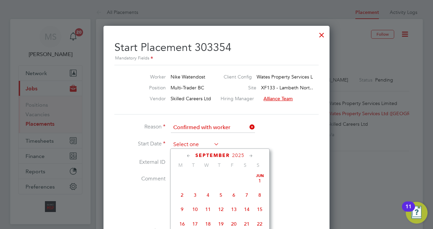
click at [197, 141] on input at bounding box center [195, 145] width 48 height 10
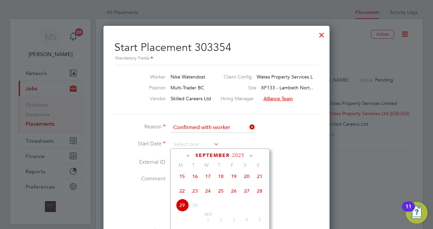
click at [182, 180] on span "15" at bounding box center [182, 176] width 13 height 13
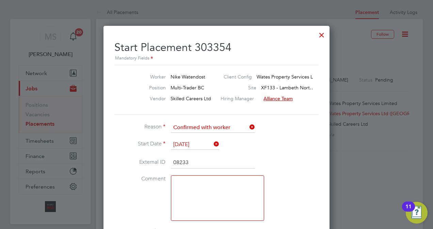
click at [304, 166] on li "External ID 08233" at bounding box center [216, 166] width 204 height 19
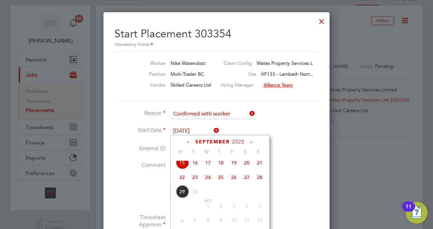
click at [182, 128] on input "[DATE]" at bounding box center [195, 131] width 48 height 10
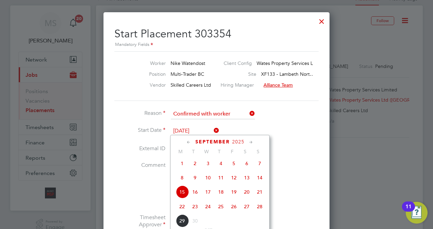
click at [184, 212] on span "22" at bounding box center [182, 206] width 13 height 13
type input "[DATE]"
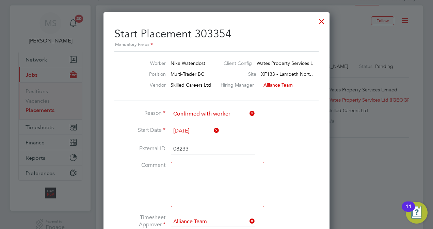
click at [314, 182] on li "Comment" at bounding box center [216, 188] width 204 height 52
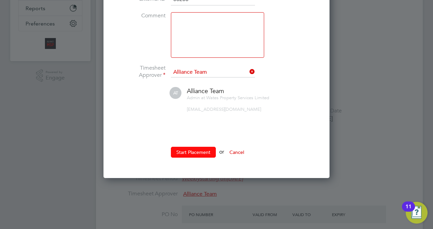
click at [181, 152] on button "Start Placement" at bounding box center [193, 152] width 45 height 11
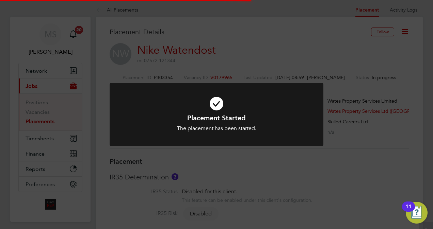
click at [400, 114] on div "Placement Started The placement has been started. Cancel Okay" at bounding box center [216, 114] width 433 height 229
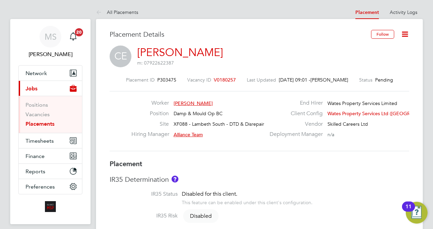
click at [404, 38] on icon at bounding box center [404, 34] width 9 height 9
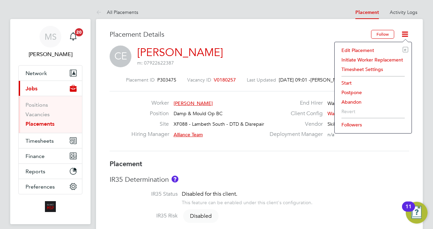
click at [365, 49] on li "Edit Placement e" at bounding box center [373, 51] width 70 height 10
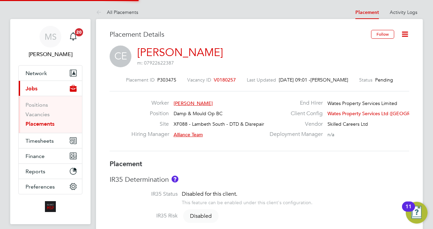
type input "Alliance Team"
type input "[DATE]"
type input "00:00"
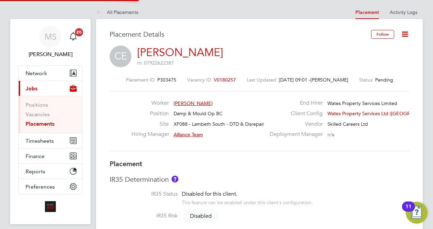
type input "00:00"
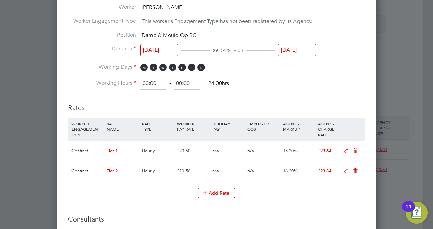
click at [347, 150] on icon at bounding box center [345, 151] width 9 height 5
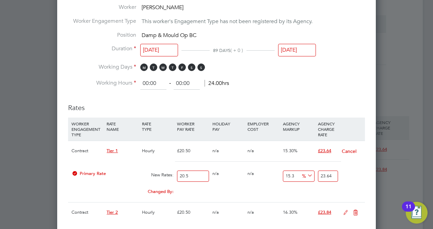
click at [355, 212] on icon at bounding box center [355, 212] width 9 height 5
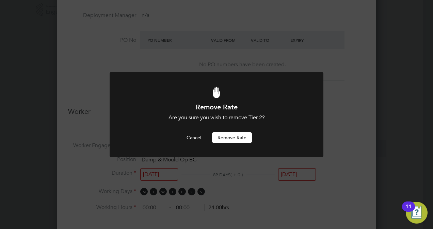
click at [236, 137] on button "Remove rate" at bounding box center [232, 137] width 40 height 11
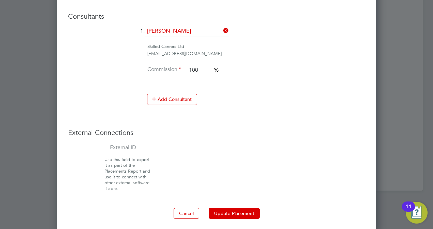
click at [153, 143] on input at bounding box center [183, 149] width 84 height 12
paste input "8248"
type input "8248"
click at [233, 208] on button "Update Placement" at bounding box center [233, 213] width 51 height 11
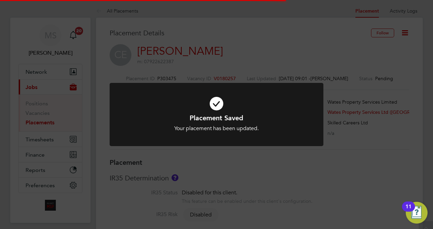
click at [385, 63] on div "Placement Saved Your placement has been updated. Cancel Okay" at bounding box center [216, 114] width 433 height 229
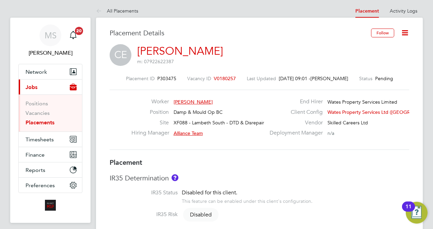
click at [404, 33] on icon at bounding box center [404, 33] width 9 height 9
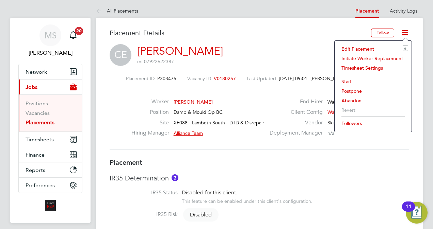
click at [345, 79] on li "Start" at bounding box center [373, 82] width 70 height 10
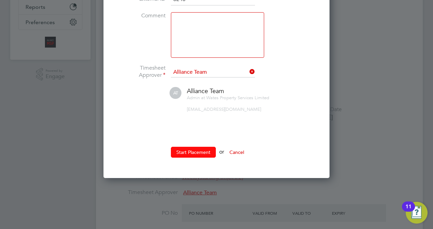
click at [197, 147] on button "Start Placement" at bounding box center [193, 152] width 45 height 11
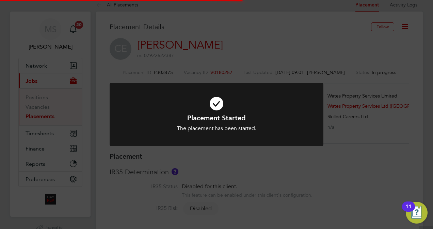
click at [346, 56] on div "Placement Started The placement has been started. Cancel Okay" at bounding box center [216, 114] width 433 height 229
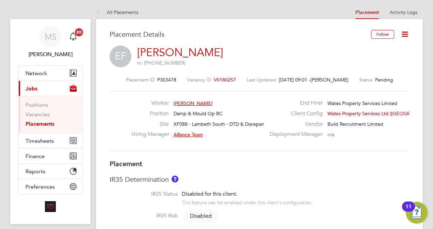
click at [406, 34] on icon at bounding box center [404, 34] width 9 height 9
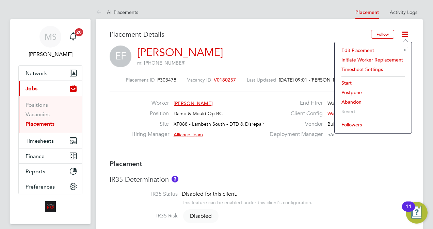
click at [364, 48] on li "Edit Placement e" at bounding box center [373, 51] width 70 height 10
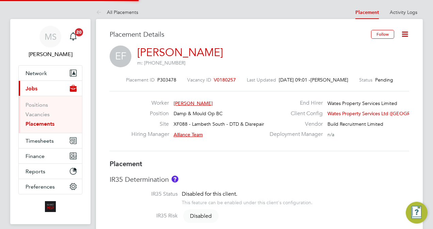
type input "Alliance Team"
type input "29 Sep 2025"
type input "26 Dec 2025"
type input "00:00"
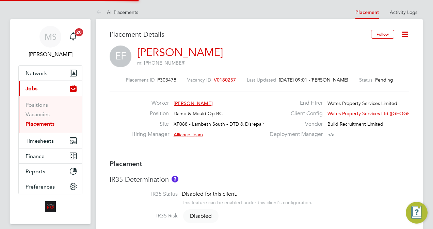
type input "00:00"
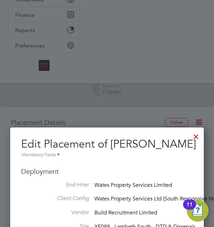
scroll to position [20, 31]
click at [112, 54] on div at bounding box center [107, 113] width 214 height 227
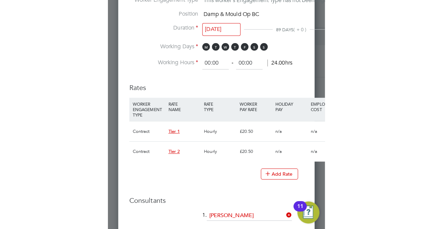
scroll to position [3, 3]
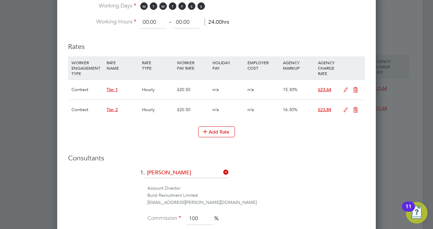
click at [347, 87] on icon at bounding box center [345, 89] width 9 height 5
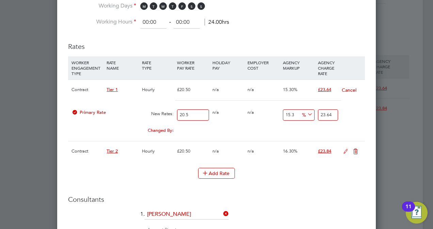
click at [354, 149] on icon at bounding box center [355, 151] width 9 height 5
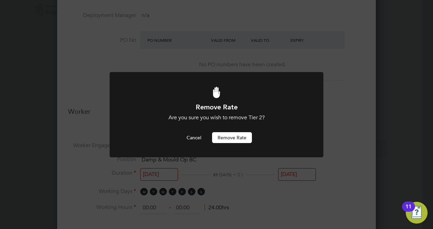
click at [241, 140] on button "Remove rate" at bounding box center [232, 137] width 40 height 11
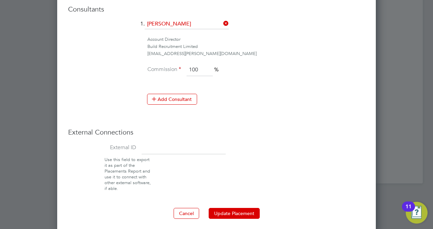
click at [182, 144] on input at bounding box center [183, 148] width 84 height 12
paste input "08247"
type input "08247"
click at [233, 208] on button "Update Placement" at bounding box center [233, 213] width 51 height 11
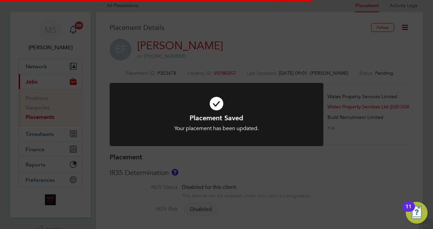
click at [391, 114] on div "Placement Saved Your placement has been updated. Cancel Okay" at bounding box center [216, 114] width 433 height 229
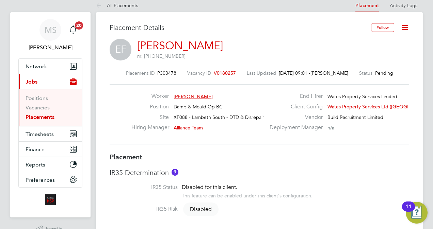
click at [406, 26] on icon at bounding box center [404, 27] width 9 height 9
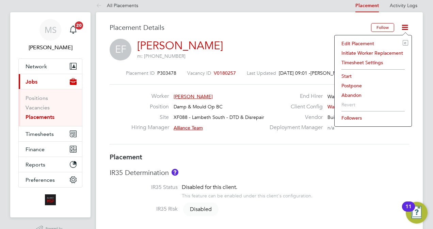
click at [348, 76] on li "Start" at bounding box center [373, 76] width 70 height 10
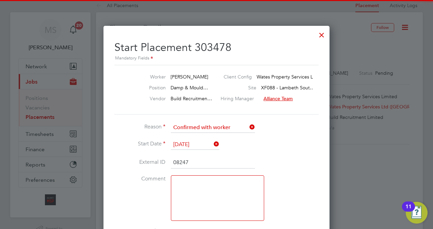
click at [185, 146] on input "[DATE]" at bounding box center [195, 145] width 48 height 10
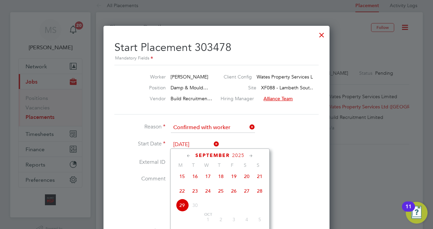
click at [181, 190] on span "22" at bounding box center [182, 191] width 13 height 13
type input "22 Sep 2025"
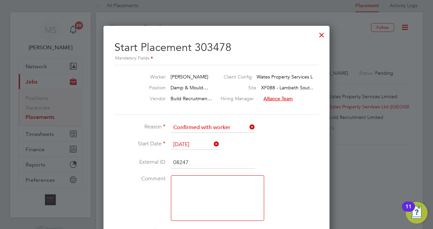
click at [282, 172] on li "External ID 08247" at bounding box center [216, 166] width 204 height 19
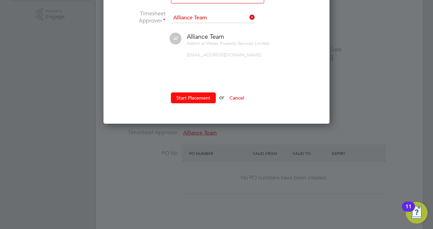
click at [199, 93] on button "Start Placement" at bounding box center [193, 98] width 45 height 11
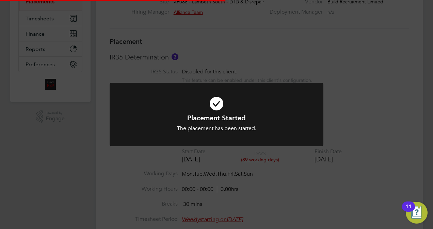
click at [347, 127] on div "Placement Started The placement has been started. Cancel Okay" at bounding box center [216, 114] width 433 height 229
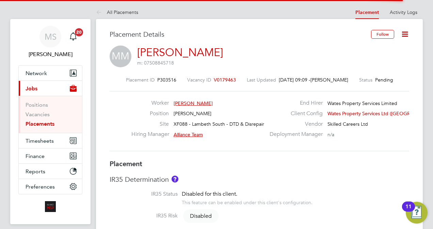
click at [404, 34] on icon at bounding box center [404, 34] width 9 height 9
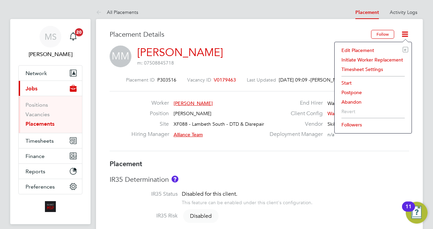
click at [356, 50] on li "Edit Placement e" at bounding box center [373, 51] width 70 height 10
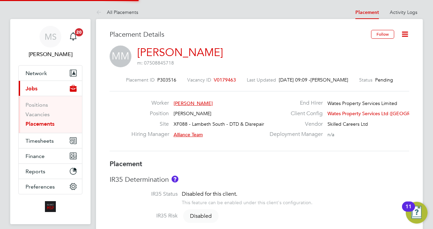
type input "Alliance Team"
type input "[DATE]"
type input "08:00"
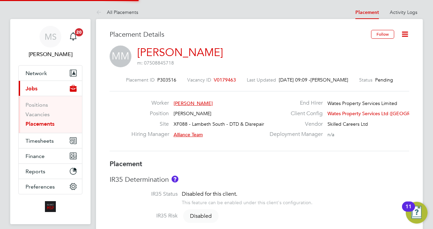
type input "17:00"
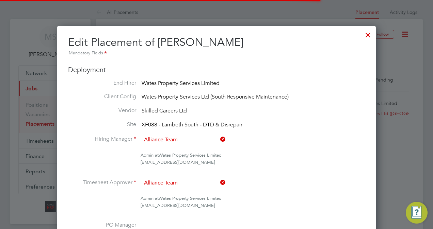
scroll to position [3, 3]
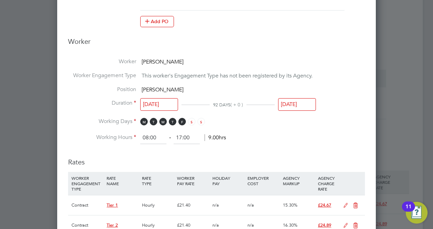
click at [163, 105] on input "[DATE]" at bounding box center [159, 104] width 38 height 13
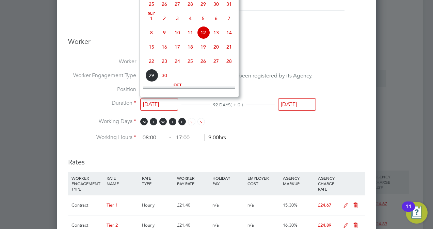
click at [153, 67] on span "22" at bounding box center [151, 61] width 13 height 13
type input "[DATE]"
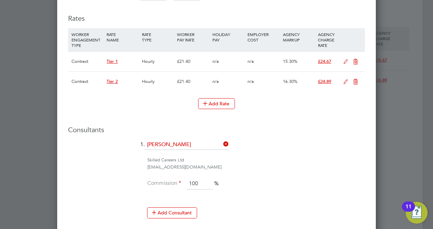
scroll to position [449, 0]
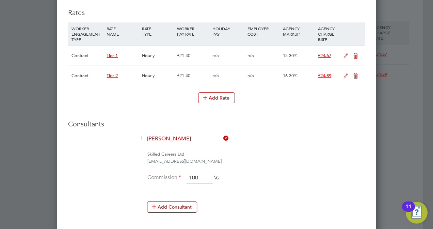
click at [344, 56] on icon at bounding box center [345, 55] width 9 height 5
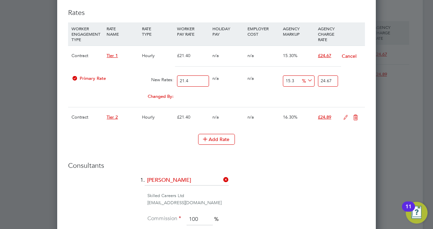
scroll to position [802, 318]
click at [356, 116] on icon at bounding box center [355, 117] width 9 height 5
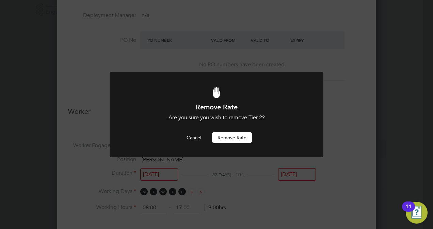
click at [240, 137] on button "Remove rate" at bounding box center [232, 137] width 40 height 11
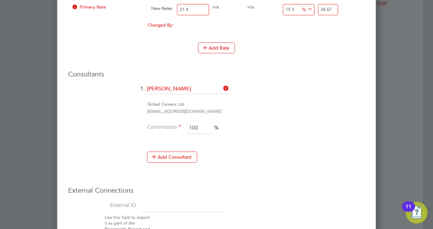
scroll to position [578, 0]
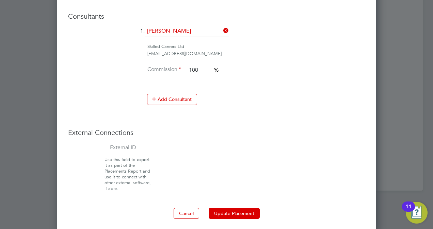
click at [171, 144] on input at bounding box center [183, 149] width 84 height 12
paste input "8223"
type input "8223"
click at [263, 157] on li "Use this field to export it as part of the Placements Report and use it to conn…" at bounding box center [216, 174] width 302 height 34
click at [244, 209] on button "Update Placement" at bounding box center [233, 213] width 51 height 11
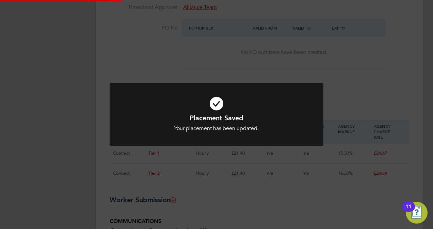
scroll to position [752, 318]
click at [410, 102] on div "Placement Saved Your placement has been updated. Cancel Okay" at bounding box center [216, 114] width 433 height 229
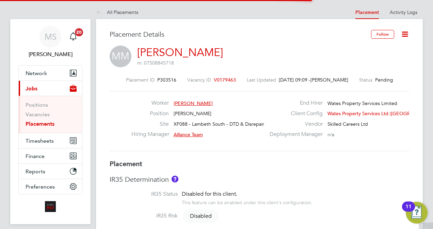
scroll to position [20, 48]
click at [405, 32] on icon at bounding box center [404, 34] width 9 height 9
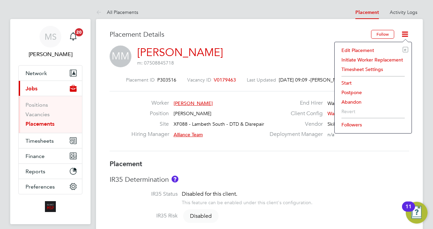
click at [345, 82] on li "Start" at bounding box center [373, 83] width 70 height 10
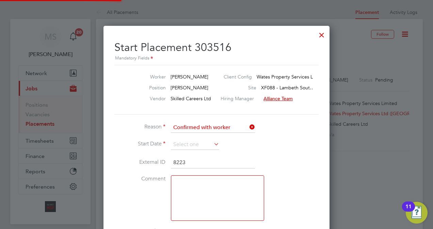
scroll to position [7, 84]
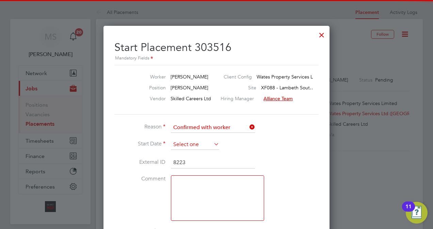
click at [200, 142] on input at bounding box center [195, 145] width 48 height 10
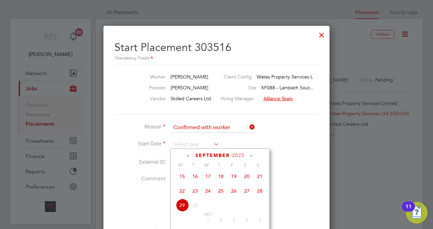
click at [183, 195] on span "22" at bounding box center [182, 191] width 13 height 13
type input "22 Sep 2025"
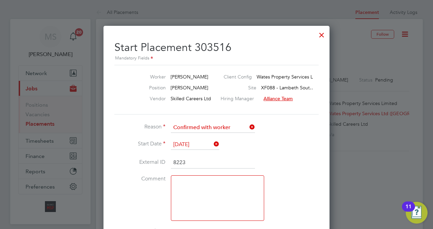
click at [266, 185] on li "Comment" at bounding box center [216, 202] width 204 height 52
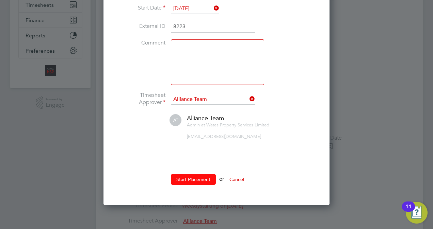
click at [197, 183] on button "Start Placement" at bounding box center [193, 179] width 45 height 11
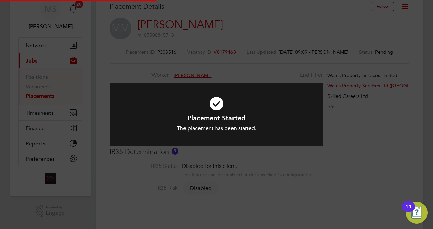
scroll to position [6, 39]
click at [394, 153] on div "Placement Started The placement has been started. Cancel Okay" at bounding box center [216, 114] width 433 height 229
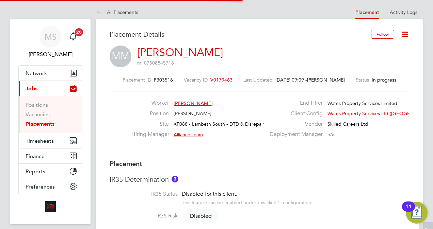
scroll to position [3, 3]
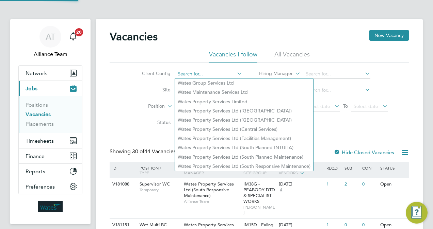
click at [203, 74] on input at bounding box center [208, 74] width 67 height 10
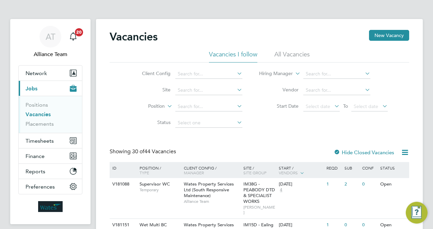
click at [261, 129] on li "Wates Property Services Ltd (Central Services)" at bounding box center [244, 129] width 138 height 9
type input "Wates Property Services Ltd (Central Services)"
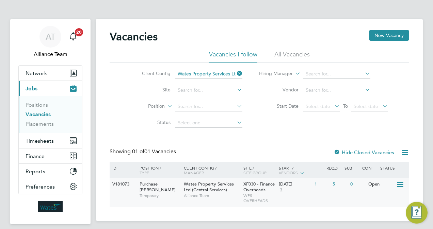
click at [273, 183] on span "XF030 - Finance Overheads" at bounding box center [258, 187] width 31 height 12
click at [43, 122] on link "Placements" at bounding box center [40, 124] width 28 height 6
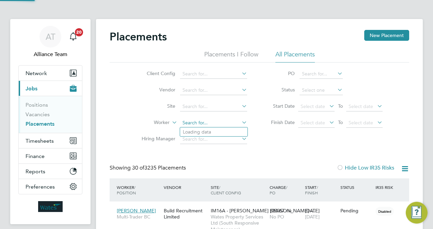
click at [213, 126] on input at bounding box center [213, 123] width 67 height 10
click at [213, 124] on input at bounding box center [213, 123] width 67 height 10
click at [215, 131] on li "[PERSON_NAME] Cu ffie" at bounding box center [213, 132] width 67 height 9
type input "[PERSON_NAME]"
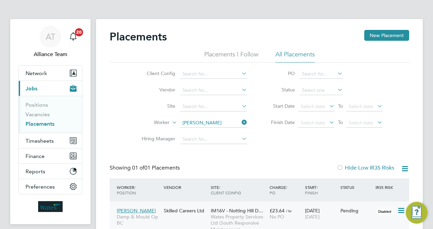
click at [265, 211] on div "IM16V - Notting Hill D… Wates Property Services Ltd (South Responsive Maintenan…" at bounding box center [238, 220] width 59 height 32
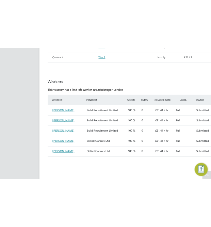
scroll to position [12, 66]
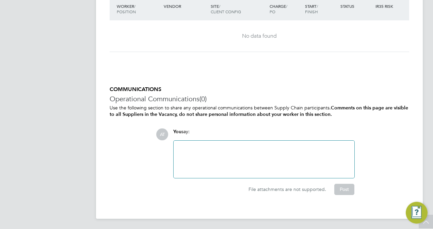
scroll to position [3, 3]
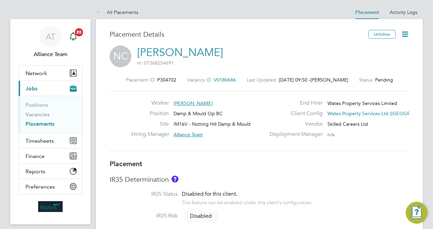
click at [164, 52] on link "Neal Cuffie" at bounding box center [180, 52] width 86 height 13
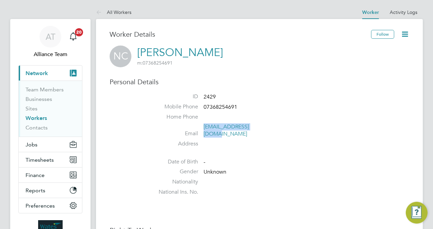
drag, startPoint x: 263, startPoint y: 130, endPoint x: 204, endPoint y: 127, distance: 59.2
click at [204, 127] on span "[EMAIL_ADDRESS][DOMAIN_NAME]" at bounding box center [235, 130] width 65 height 14
copy link "[EMAIL_ADDRESS][DOMAIN_NAME]"
click at [39, 117] on link "Workers" at bounding box center [36, 118] width 21 height 6
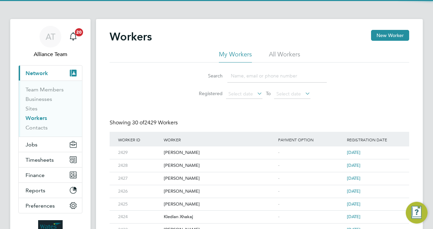
click at [253, 73] on input at bounding box center [276, 75] width 99 height 13
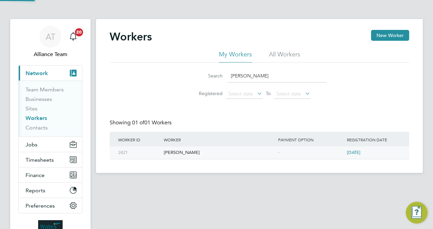
type input "[PERSON_NAME]"
click at [217, 150] on div "David Redmond" at bounding box center [219, 153] width 114 height 13
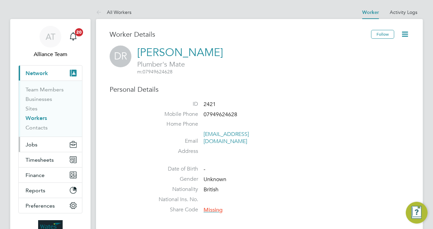
click at [37, 142] on button "Jobs" at bounding box center [50, 144] width 63 height 15
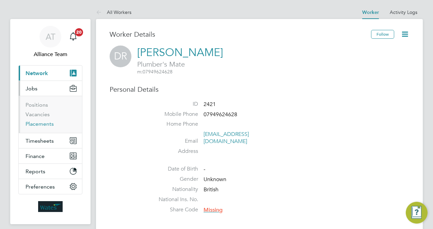
click at [42, 124] on link "Placements" at bounding box center [40, 124] width 28 height 6
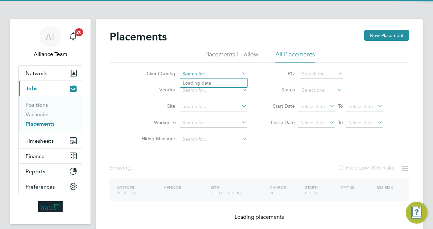
click at [194, 75] on input at bounding box center [213, 74] width 67 height 10
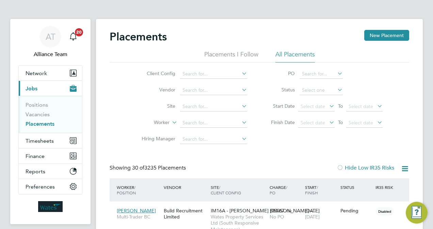
click at [246, 163] on li "Wates Property Services Ltd (South Responsive Maintenance)" at bounding box center [249, 166] width 138 height 9
type input "Wates Property Services Ltd (South Responsive Maintenance)"
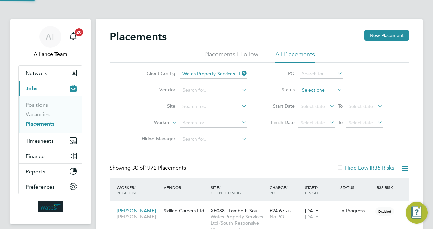
click at [316, 87] on input at bounding box center [320, 91] width 43 height 10
click at [312, 117] on li "Pending" at bounding box center [321, 117] width 44 height 9
type input "Pending"
click at [122, 108] on div "Client Config Wates Property Services Ltd (South Responsive Maintenance) Vendor…" at bounding box center [259, 105] width 299 height 85
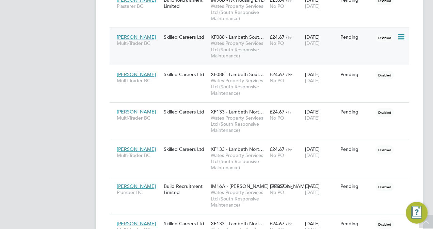
click at [401, 38] on icon at bounding box center [400, 37] width 7 height 8
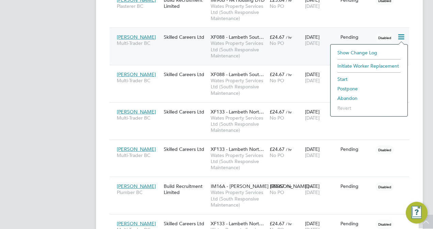
click at [350, 97] on li "Abandon" at bounding box center [369, 99] width 70 height 10
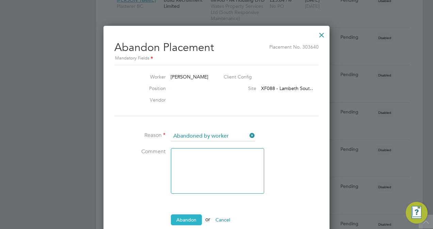
click at [187, 215] on button "Abandon" at bounding box center [186, 220] width 31 height 11
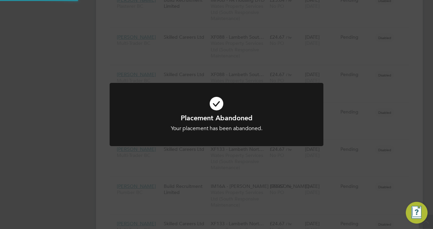
click at [58, 175] on div "Placement Abandoned Your placement has been abandoned. Cancel Okay" at bounding box center [216, 114] width 433 height 229
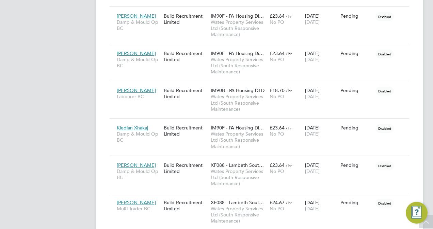
scroll to position [980, 0]
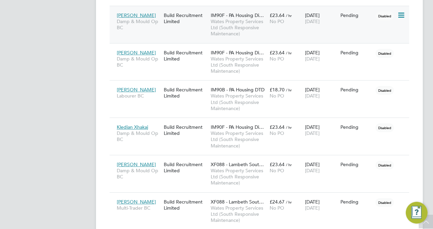
click at [201, 24] on div "Build Recruitment Limited" at bounding box center [185, 18] width 47 height 19
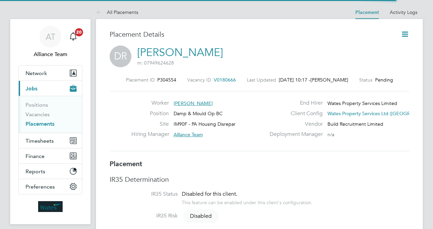
click at [193, 53] on link "[PERSON_NAME]" at bounding box center [180, 52] width 86 height 13
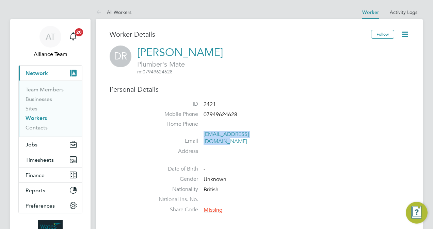
drag, startPoint x: 285, startPoint y: 132, endPoint x: 204, endPoint y: 134, distance: 81.3
click at [204, 134] on li "Email [EMAIL_ADDRESS][DOMAIN_NAME]" at bounding box center [279, 139] width 258 height 17
copy link "[EMAIL_ADDRESS][DOMAIN_NAME]"
